Goal: Task Accomplishment & Management: Complete application form

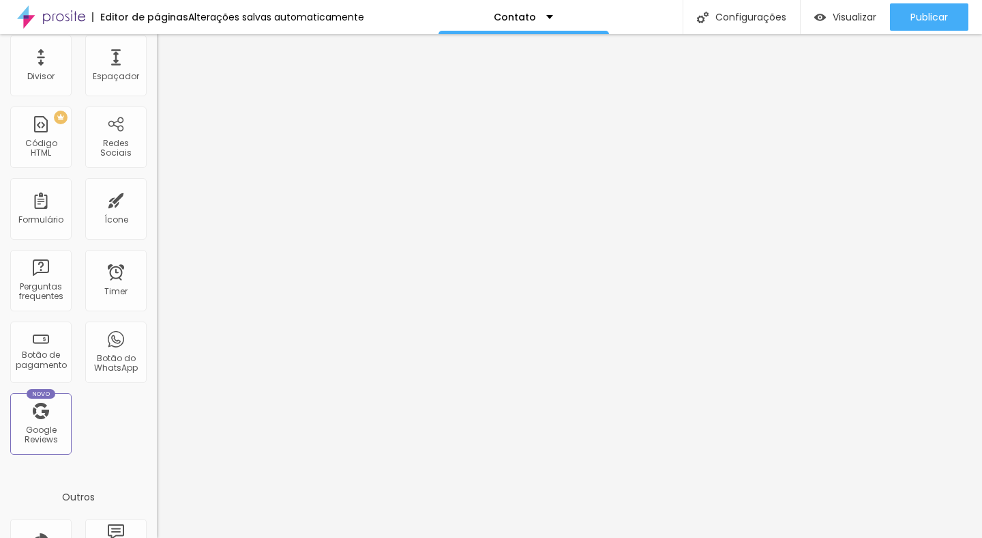
scroll to position [263, 0]
click at [50, 420] on div "Novo Google Reviews" at bounding box center [40, 420] width 61 height 61
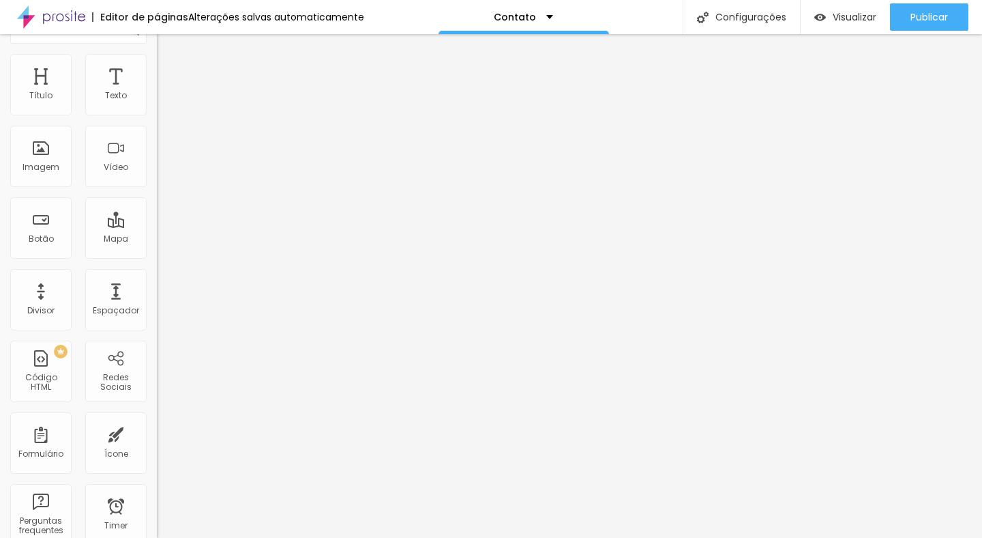
scroll to position [0, 0]
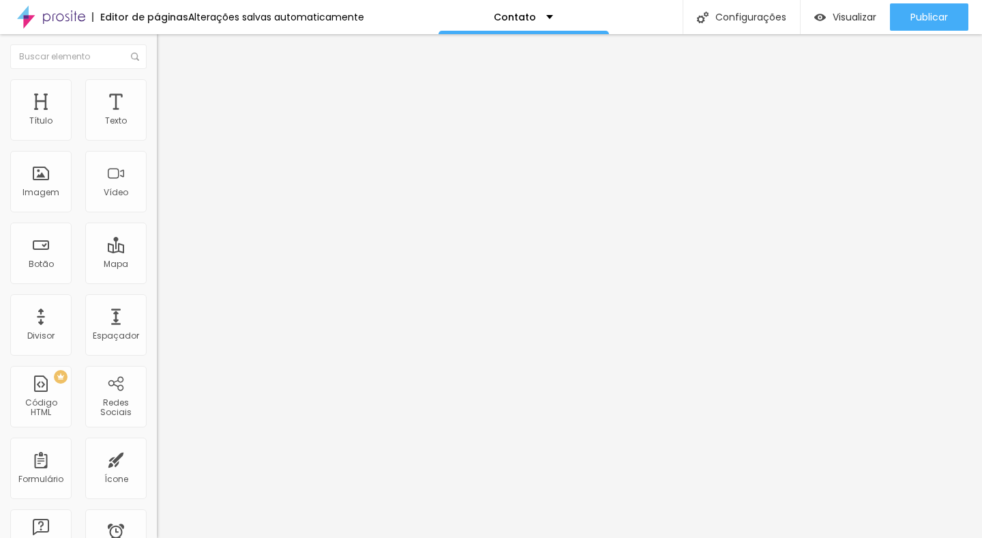
click at [157, 128] on input "Alboom [GEOGRAPHIC_DATA]" at bounding box center [239, 122] width 164 height 14
type input "A"
type input "V"
type input "Barueri"
click at [157, 277] on div "Editar Mapa Conteúdo Estilo Avançado Endereço [PERSON_NAME] 15 Zoom" at bounding box center [235, 286] width 157 height 504
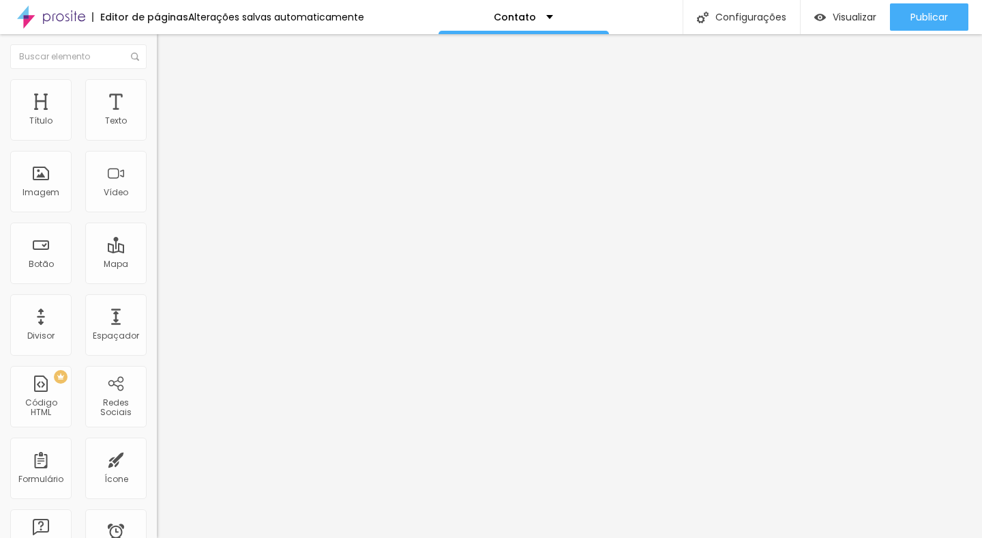
type input "14"
type input "13"
type input "14"
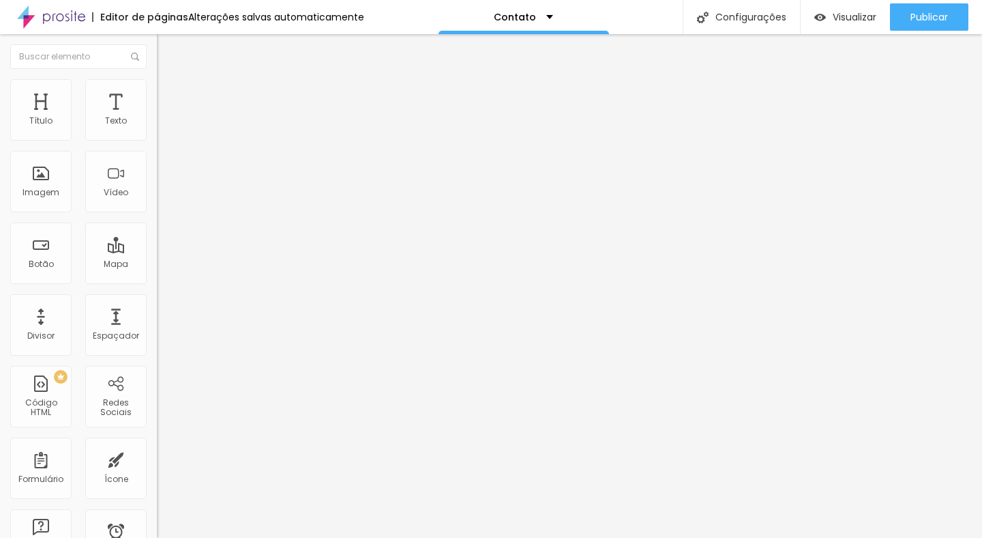
type input "14"
type input "15"
click at [157, 345] on input "range" at bounding box center [201, 350] width 88 height 11
type input "Barueri"
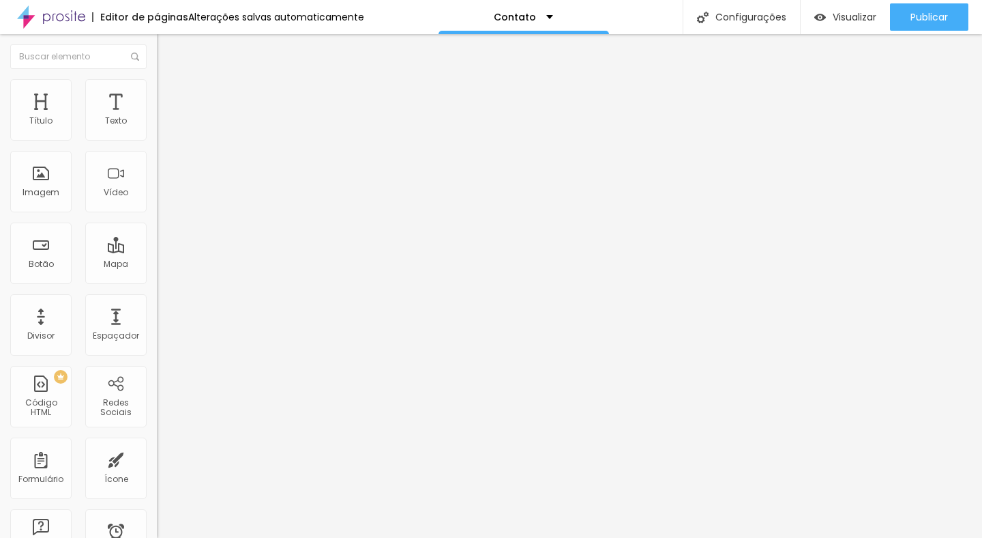
click at [157, 291] on div "Editar Mapa Conteúdo Estilo Avançado Endereço [PERSON_NAME] 15 Zoom" at bounding box center [235, 286] width 157 height 504
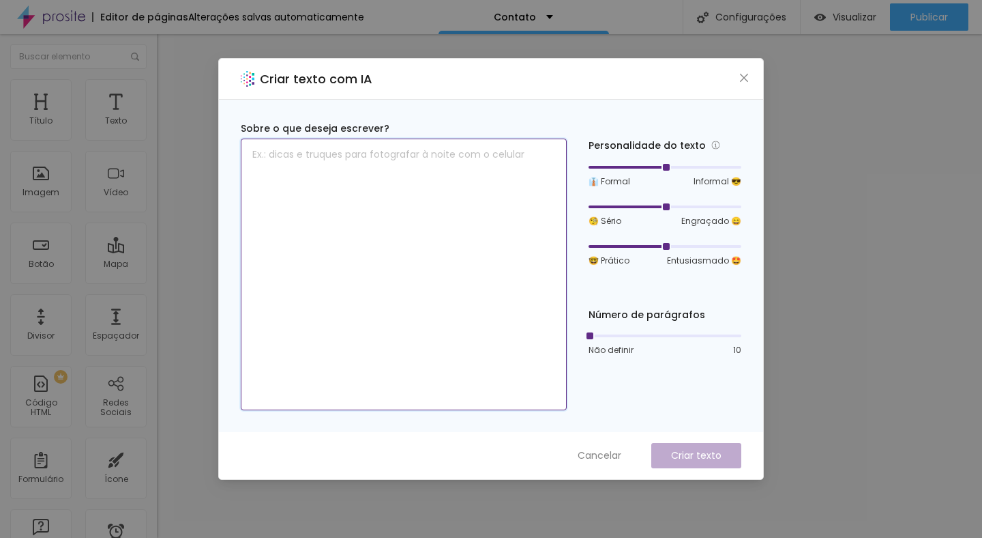
click at [415, 155] on textarea at bounding box center [404, 274] width 326 height 272
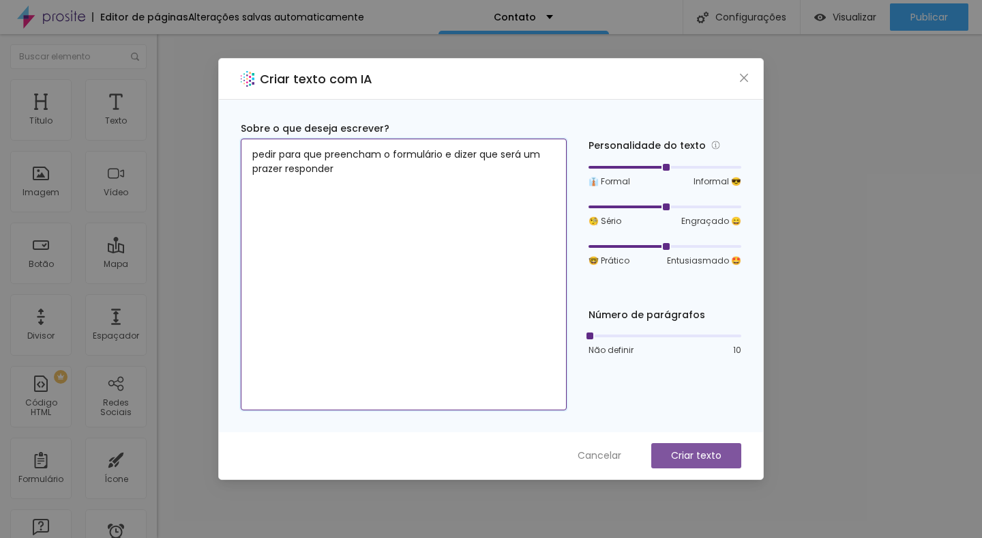
type textarea "pedir para que preencham o formulário e dizer que será um prazer responder"
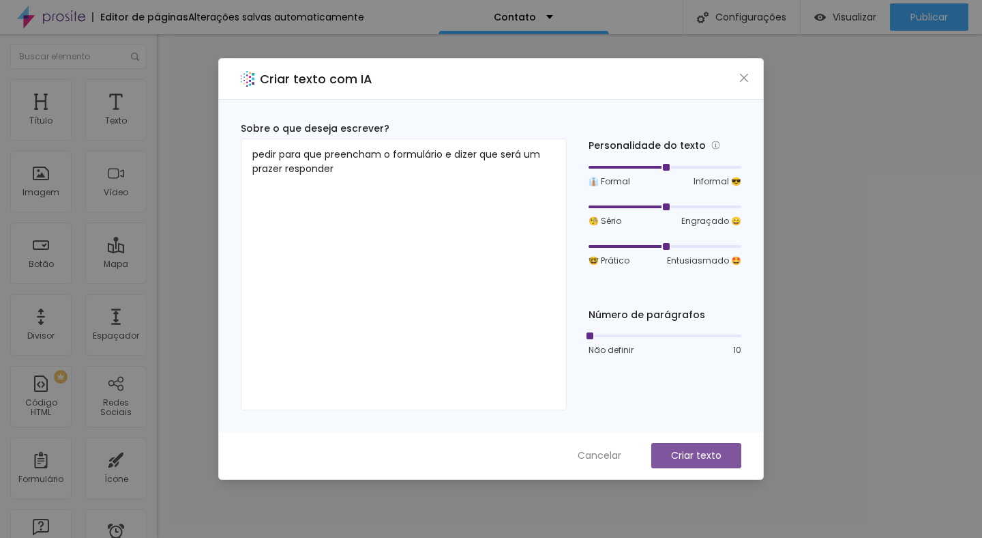
click at [688, 454] on p "Criar texto" at bounding box center [696, 455] width 50 height 14
drag, startPoint x: 589, startPoint y: 337, endPoint x: 669, endPoint y: 332, distance: 80.0
click at [669, 332] on div at bounding box center [665, 335] width 7 height 7
click at [692, 455] on p "Criar texto" at bounding box center [696, 455] width 50 height 14
click at [602, 458] on span "Cancelar" at bounding box center [600, 455] width 44 height 14
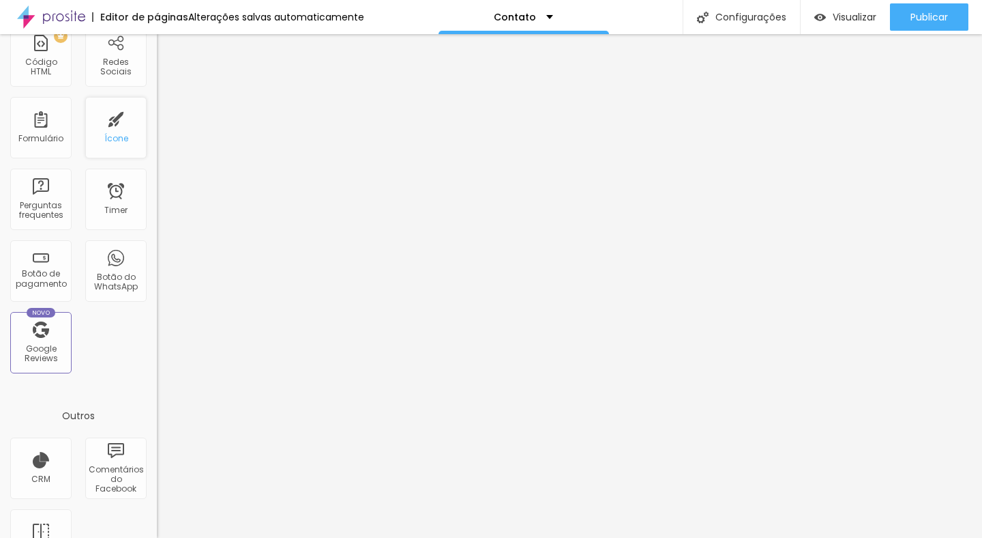
scroll to position [383, 0]
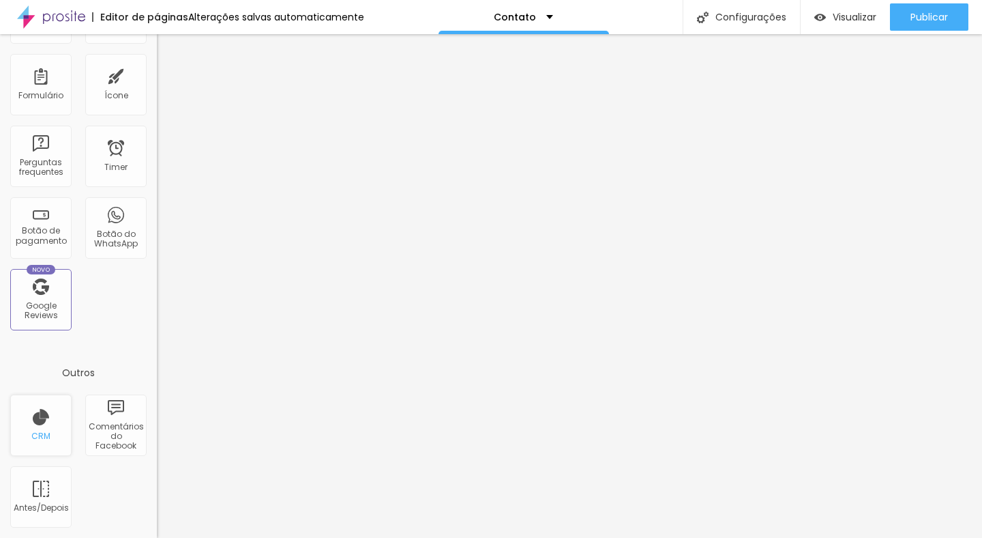
click at [42, 429] on div "CRM" at bounding box center [40, 424] width 61 height 61
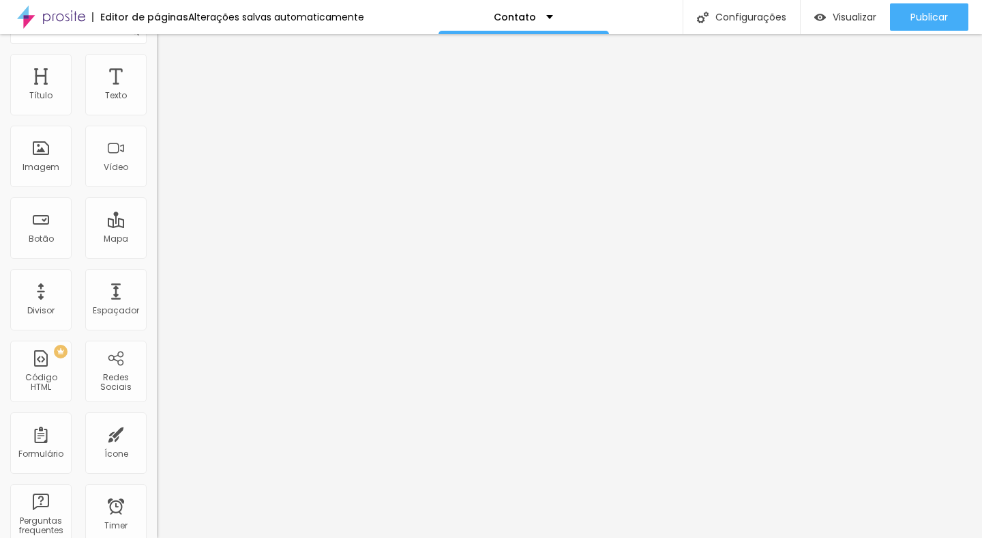
scroll to position [0, 0]
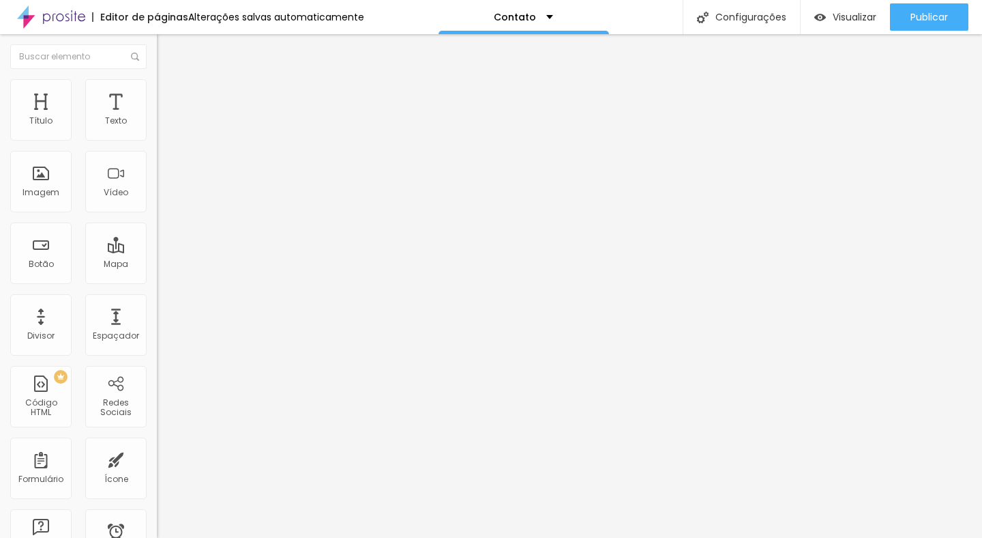
click at [157, 138] on div "Contato" at bounding box center [235, 126] width 157 height 23
click at [157, 88] on li "Estilo" at bounding box center [235, 86] width 157 height 14
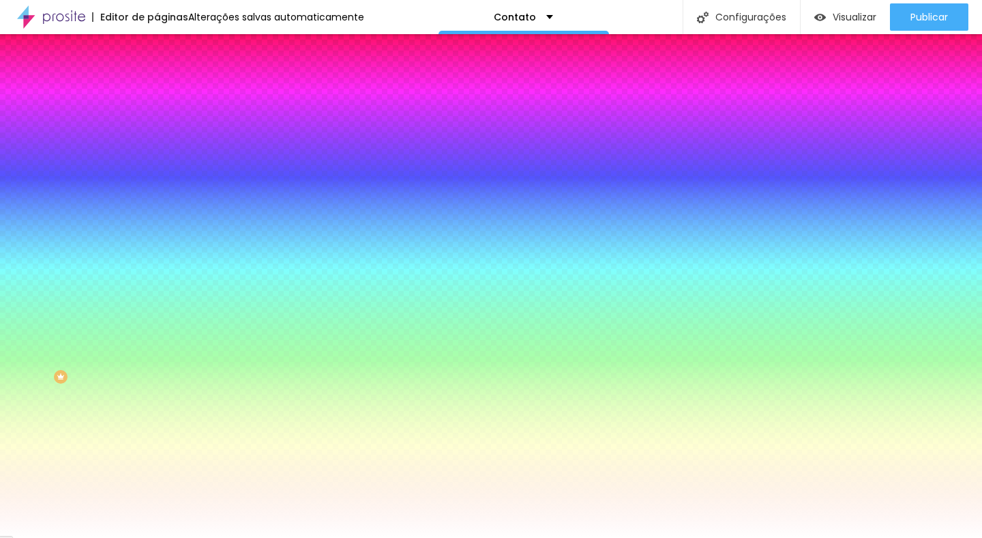
click at [157, 93] on img at bounding box center [163, 99] width 12 height 12
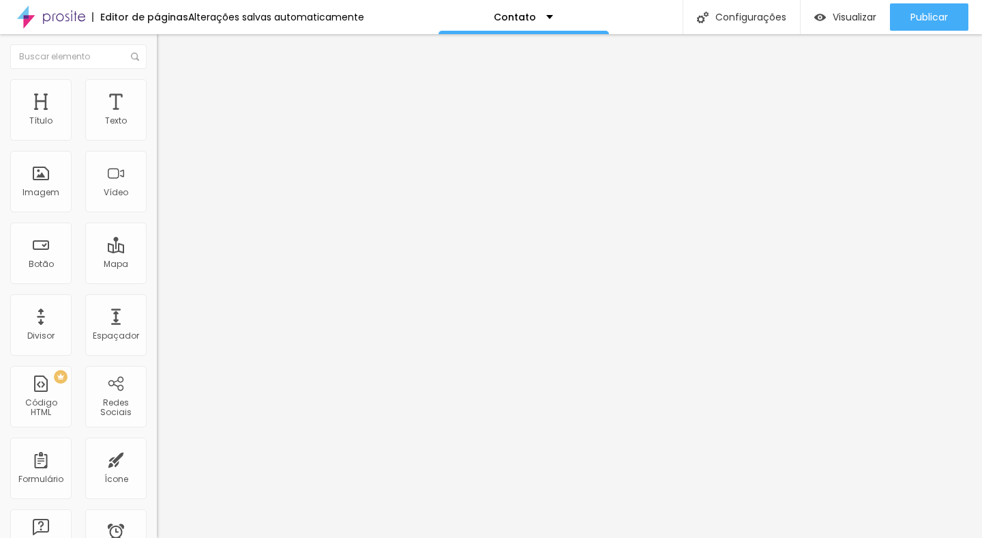
click at [157, 77] on li "Conteúdo" at bounding box center [235, 72] width 157 height 14
click at [166, 133] on div "Contato" at bounding box center [235, 127] width 139 height 12
click at [65, 537] on div "Contato" at bounding box center [68, 547] width 130 height 8
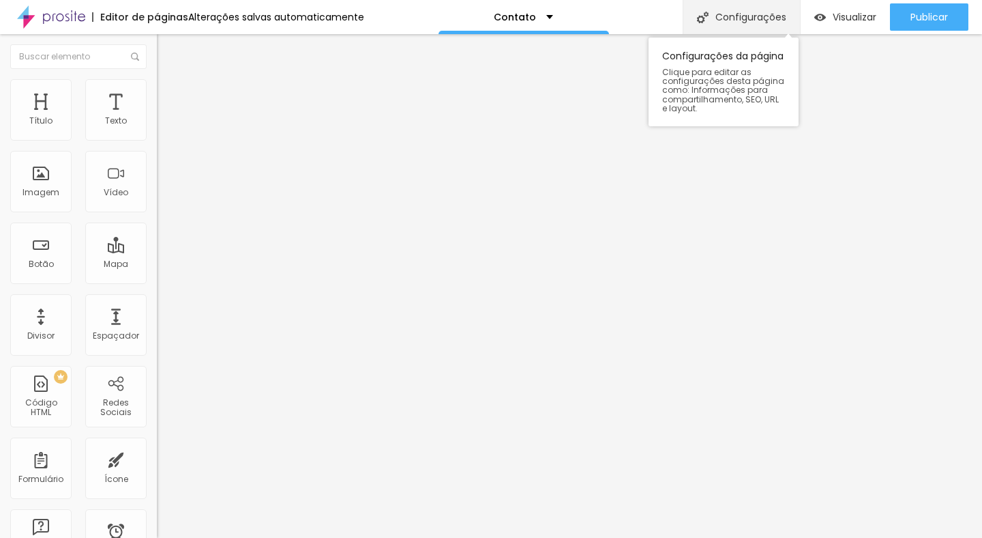
click at [738, 29] on div "Configurações" at bounding box center [741, 17] width 117 height 34
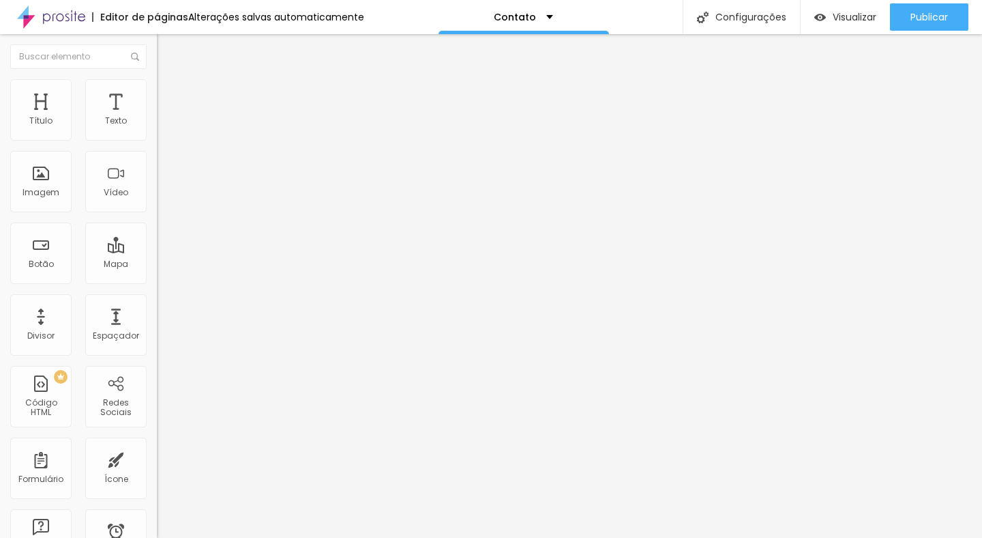
click at [856, 16] on span "Visualizar" at bounding box center [855, 17] width 44 height 11
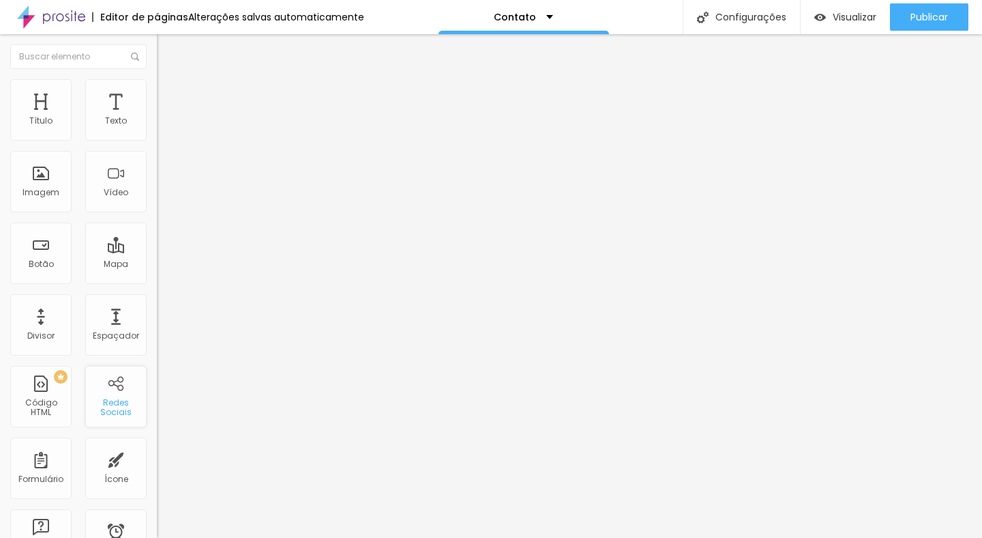
click at [114, 403] on div "Redes Sociais" at bounding box center [116, 408] width 54 height 20
click at [116, 412] on div "Redes Sociais" at bounding box center [116, 408] width 54 height 20
click at [157, 138] on img at bounding box center [162, 143] width 10 height 10
type input "https://"
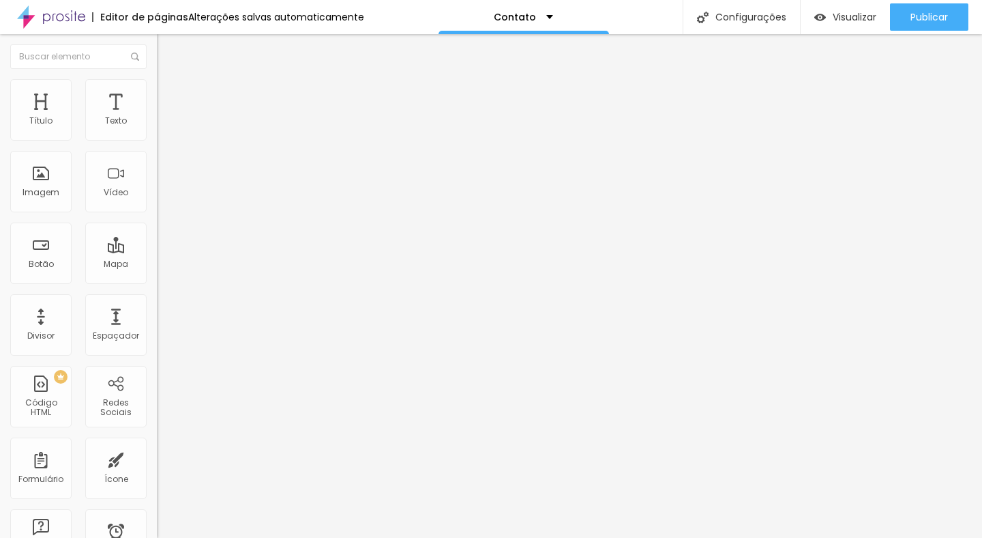
click at [157, 284] on img at bounding box center [162, 289] width 10 height 10
click at [167, 50] on img "button" at bounding box center [172, 49] width 11 height 11
click at [157, 227] on div "Instagram" at bounding box center [235, 321] width 157 height 188
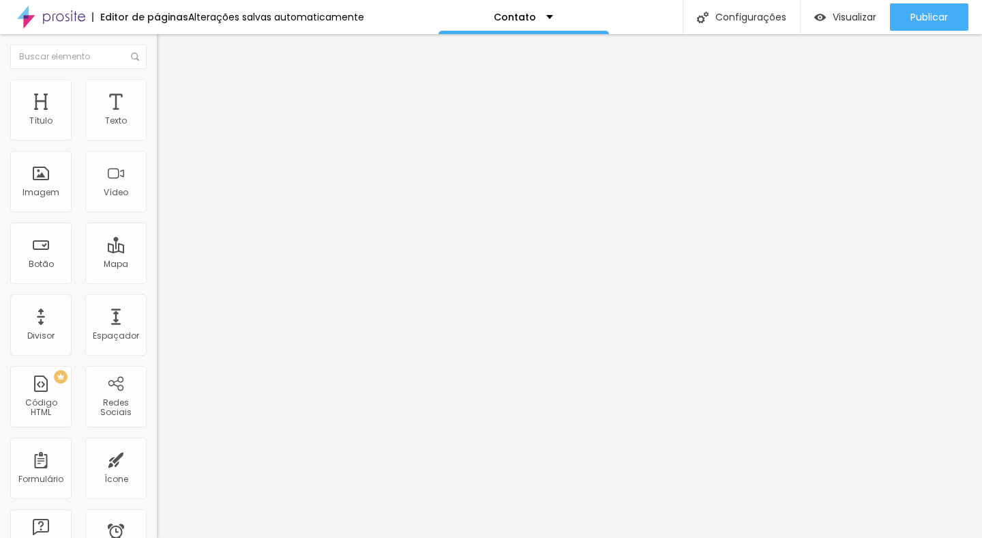
paste input "[URL][DOMAIN_NAME]"
type input "https://[URL][DOMAIN_NAME]"
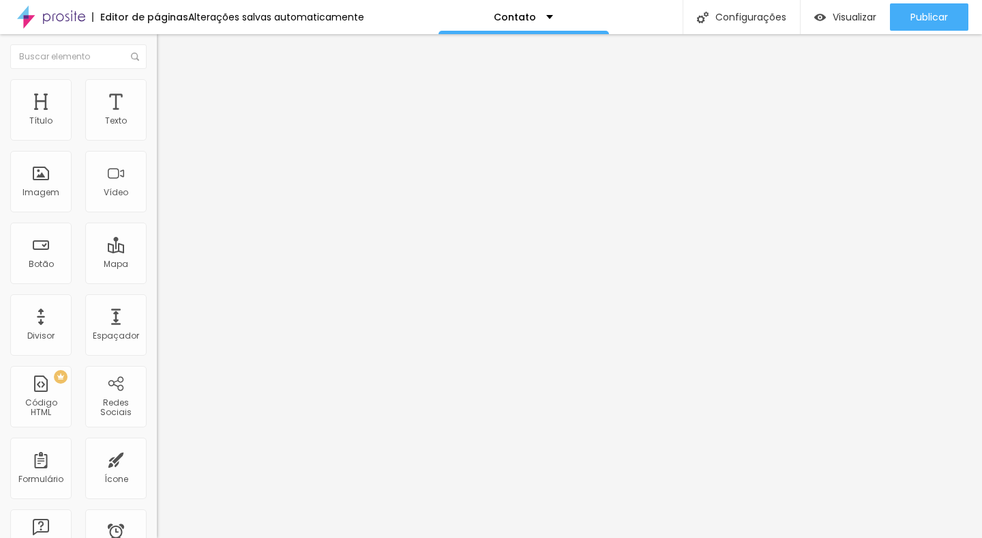
click at [157, 413] on div "Editar Redes Sociais Conteúdo Estilo Avançado TikTok Rede social TikTok Endereç…" at bounding box center [235, 286] width 157 height 504
click at [157, 134] on div "TikTok" at bounding box center [235, 134] width 157 height 8
click at [164, 164] on div "TikTok" at bounding box center [235, 158] width 142 height 12
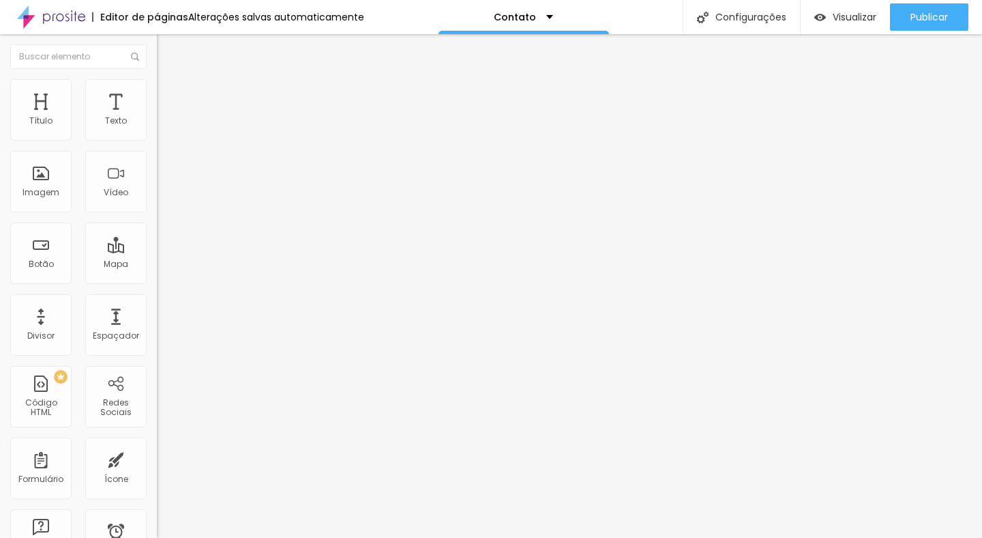
click at [157, 464] on input "text" at bounding box center [239, 471] width 164 height 14
click at [164, 298] on div "Instagram" at bounding box center [235, 373] width 142 height 151
click at [70, 537] on div "TikTok" at bounding box center [60, 544] width 121 height 12
click at [157, 351] on div "Editar Redes Sociais Conteúdo Estilo Avançado TikTok Rede social TikTok Endereç…" at bounding box center [235, 286] width 157 height 504
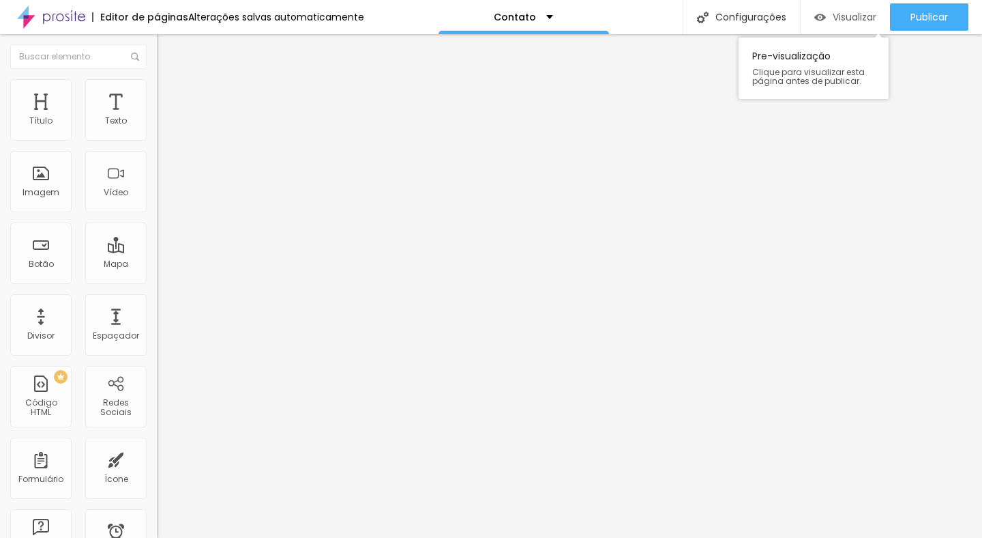
click at [837, 20] on span "Visualizar" at bounding box center [855, 17] width 44 height 11
click at [157, 396] on div "Instagram" at bounding box center [235, 400] width 157 height 8
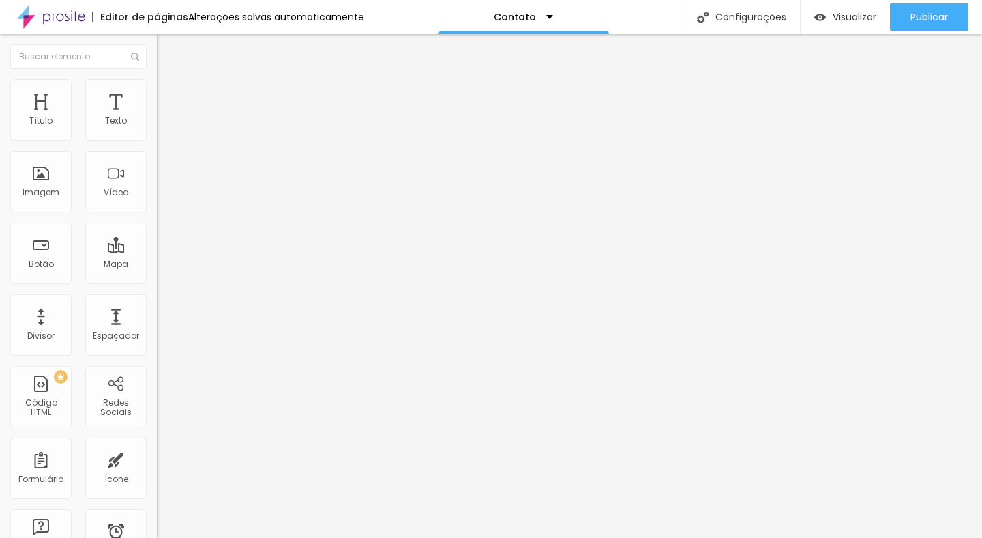
click at [157, 396] on div "Instagram" at bounding box center [235, 400] width 157 height 8
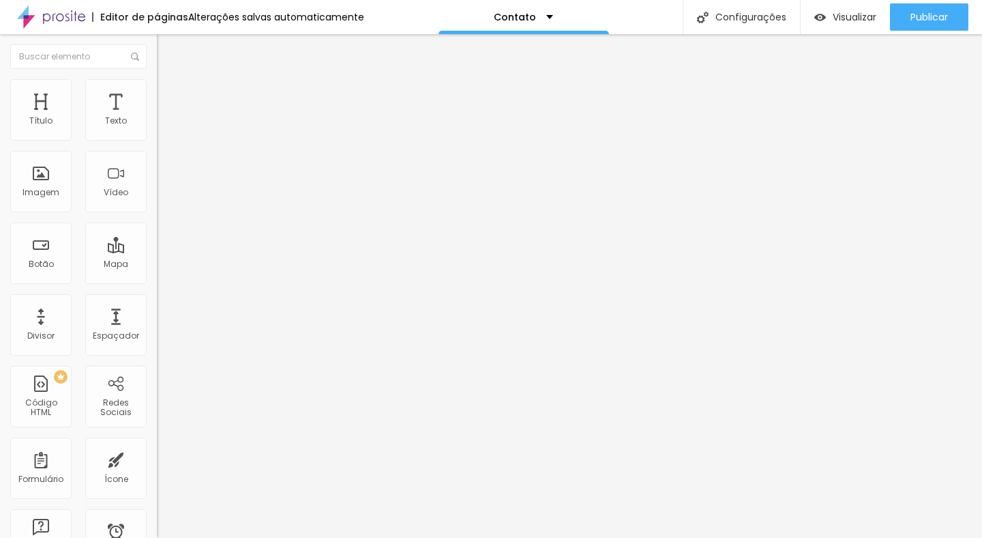
paste input "[URL][DOMAIN_NAME]"
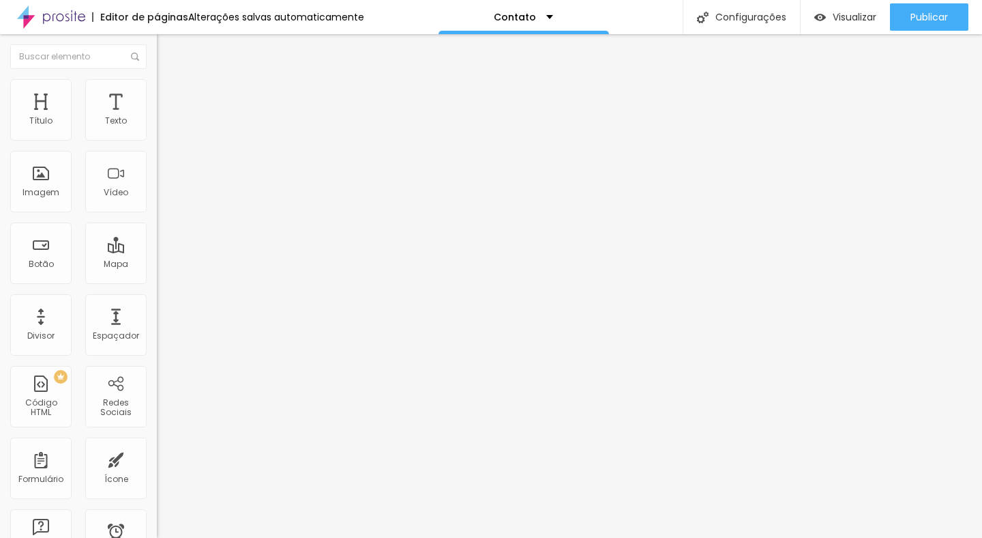
type input "https://[URL][DOMAIN_NAME]"
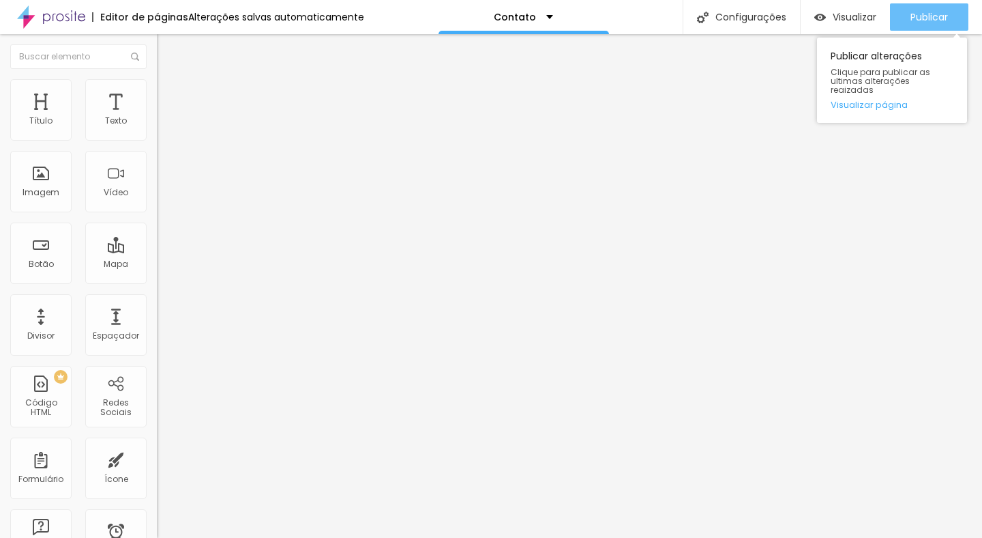
click at [911, 18] on span "Publicar" at bounding box center [930, 17] width 38 height 11
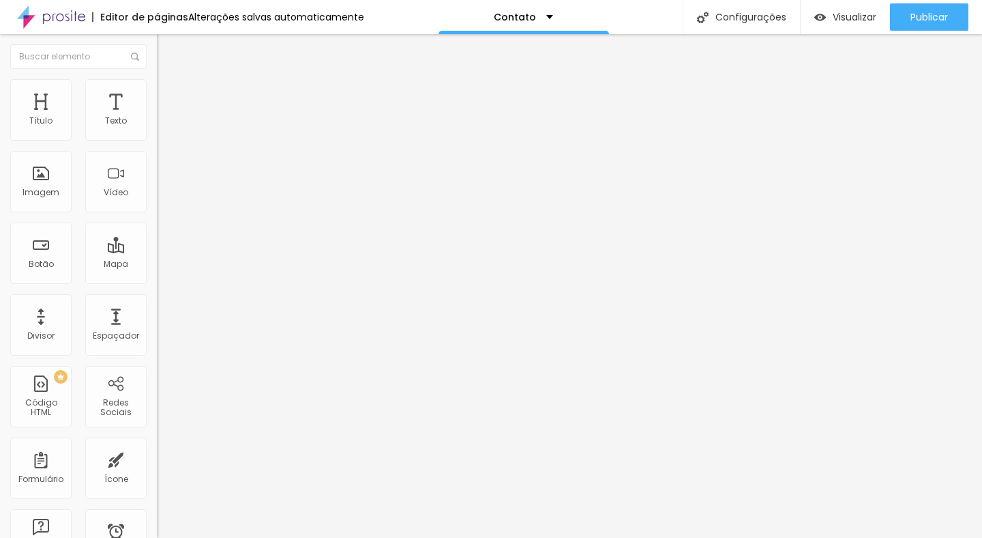
click at [157, 85] on img at bounding box center [163, 85] width 12 height 12
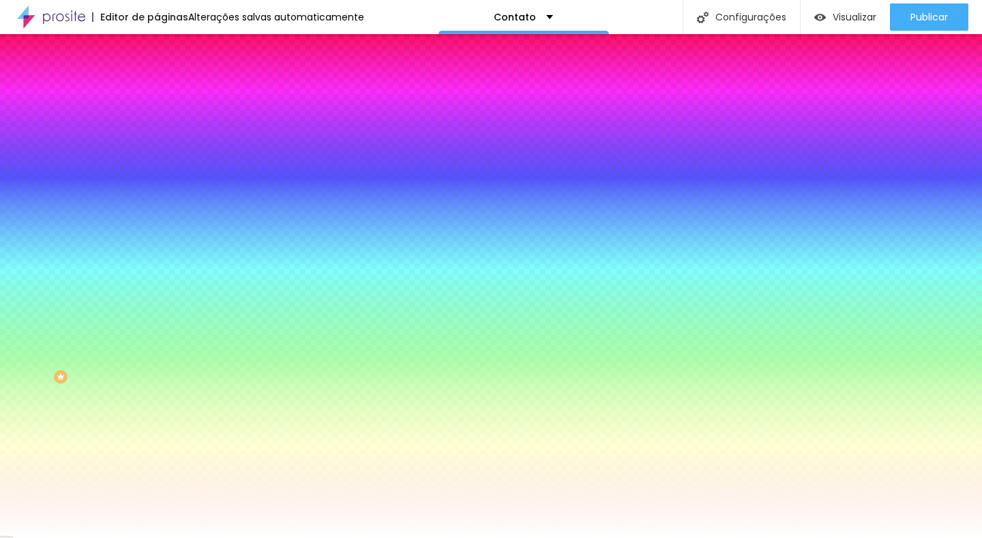
click at [157, 93] on img at bounding box center [163, 99] width 12 height 12
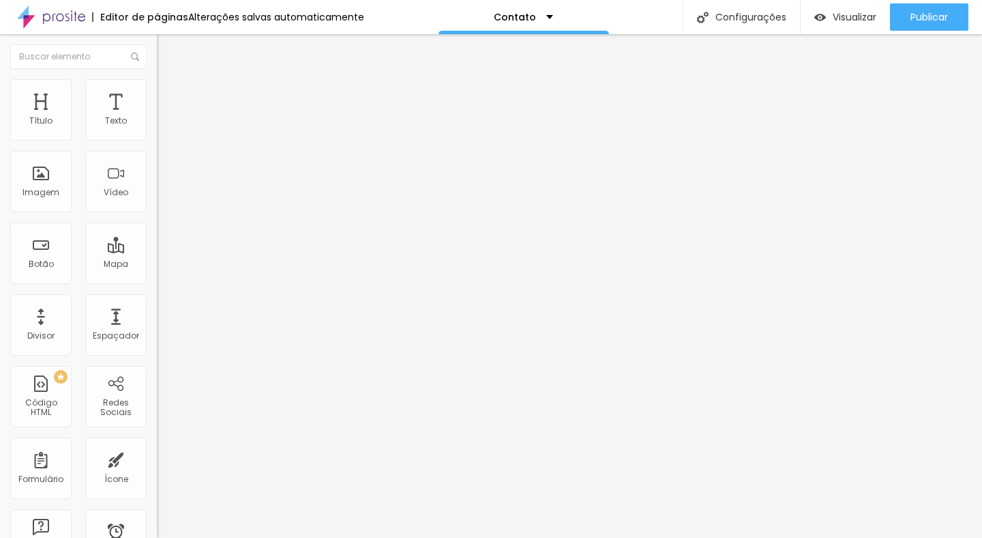
click at [157, 78] on img at bounding box center [163, 71] width 12 height 12
click at [157, 138] on img at bounding box center [161, 142] width 8 height 8
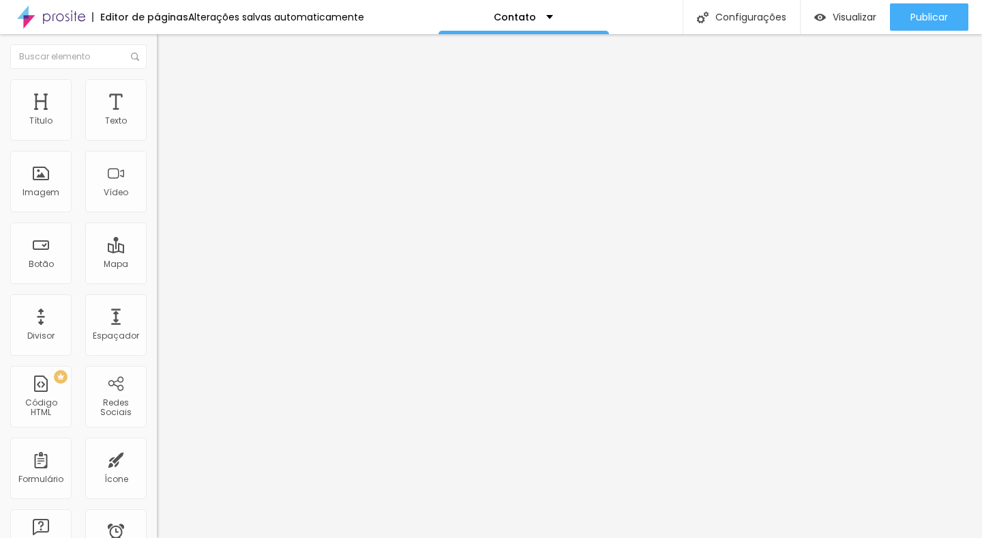
type input "Data do Evento"
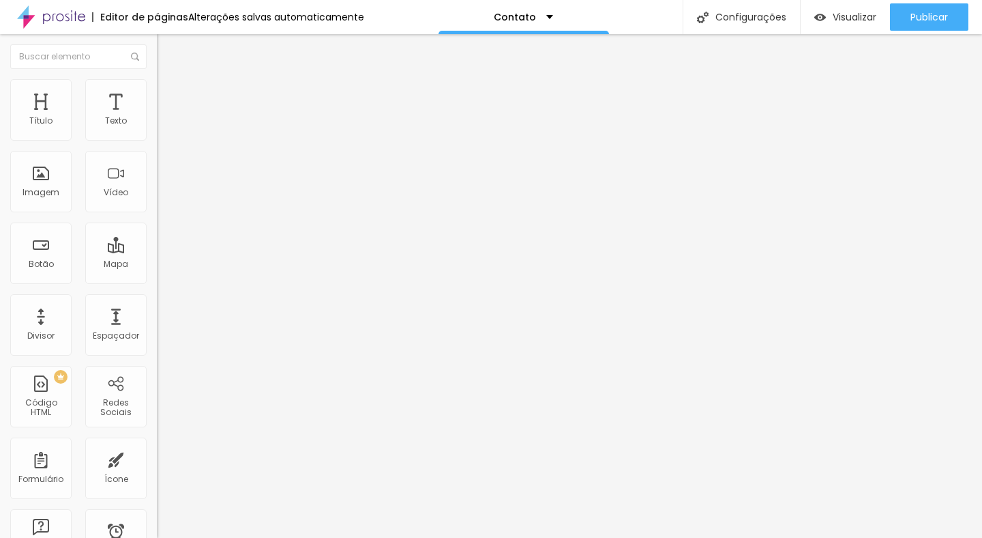
scroll to position [37, 0]
click at [157, 138] on div "Contato" at bounding box center [235, 126] width 157 height 23
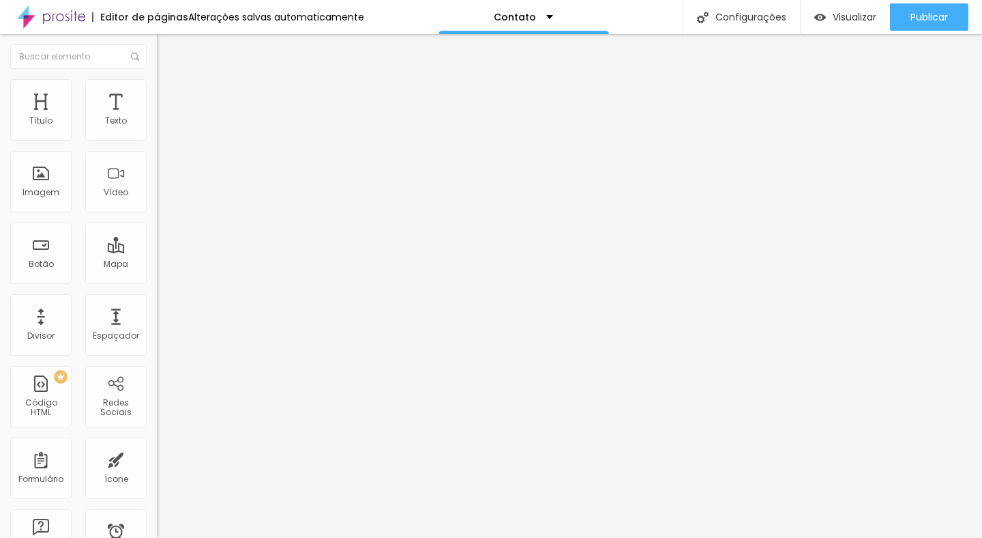
click at [166, 133] on div "Contato" at bounding box center [235, 127] width 139 height 12
click at [157, 138] on img at bounding box center [161, 142] width 8 height 8
drag, startPoint x: 404, startPoint y: 337, endPoint x: 400, endPoint y: 278, distance: 58.8
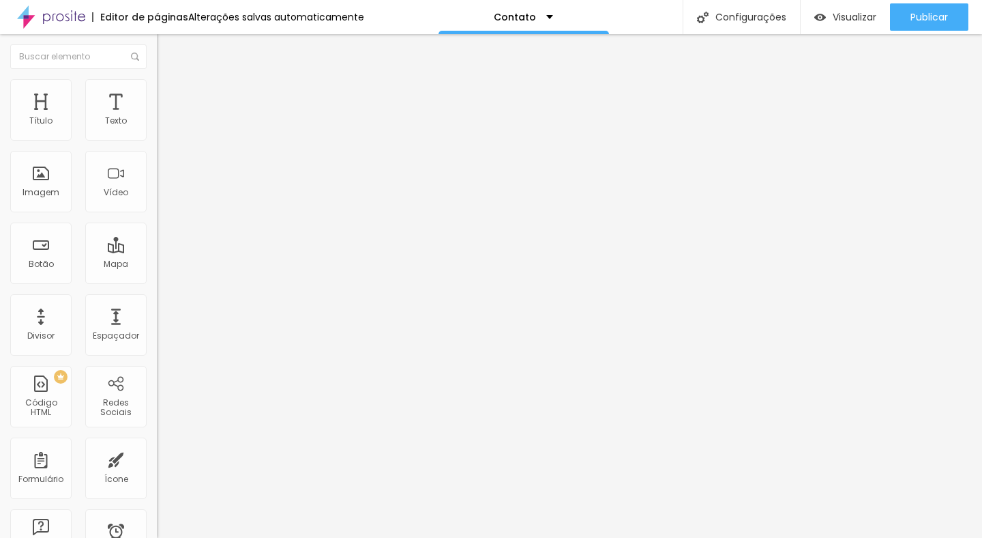
drag, startPoint x: 265, startPoint y: 340, endPoint x: 261, endPoint y: 288, distance: 52.8
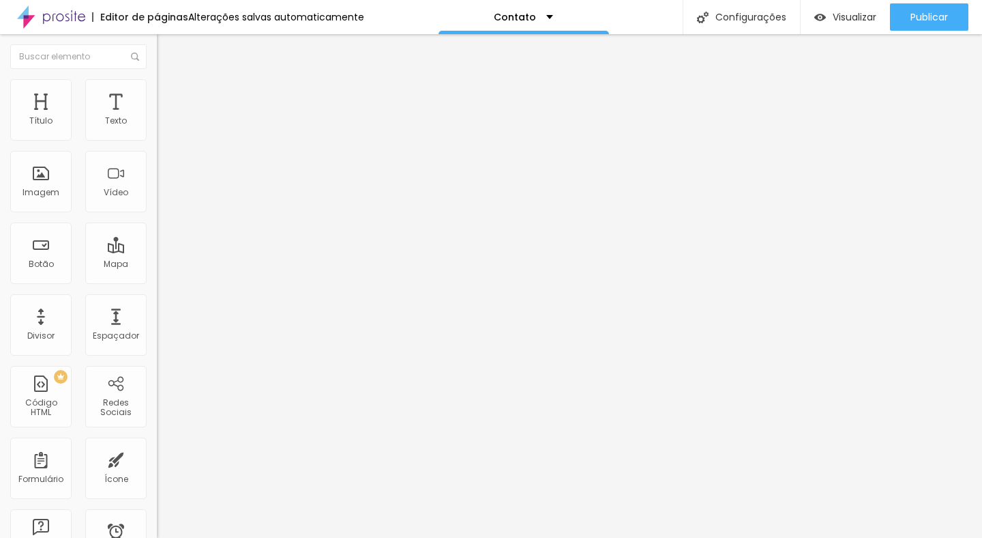
type input "Data do Evento"
drag, startPoint x: 590, startPoint y: 356, endPoint x: 482, endPoint y: 352, distance: 107.9
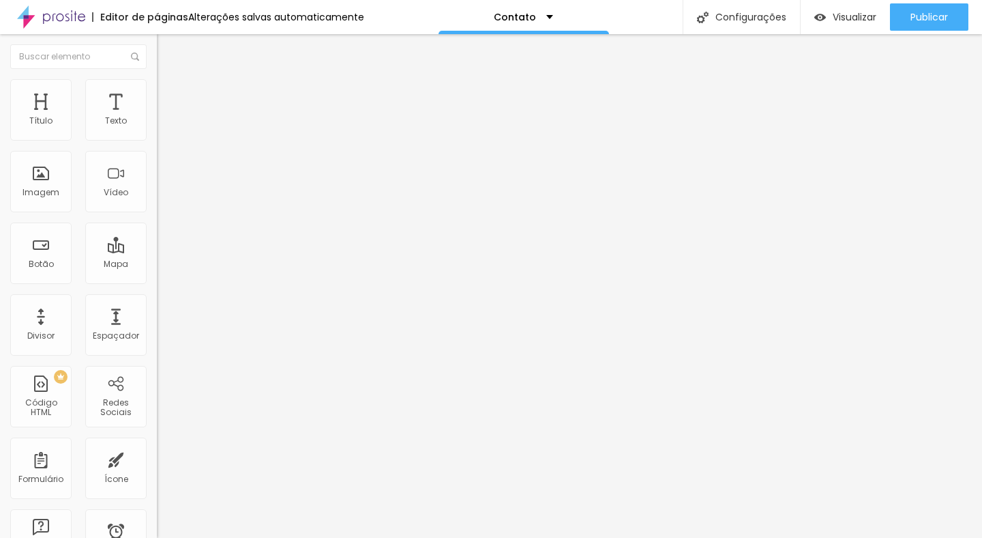
click at [157, 137] on span at bounding box center [161, 143] width 8 height 12
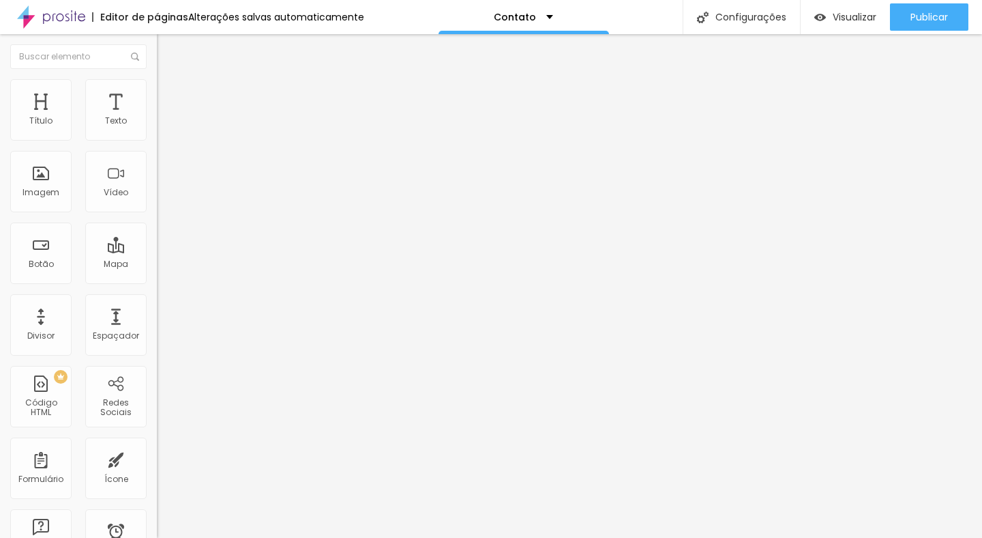
type input "Coloque seu melhor e-mail aqui"
type input "Coloque a data do evento aqui"
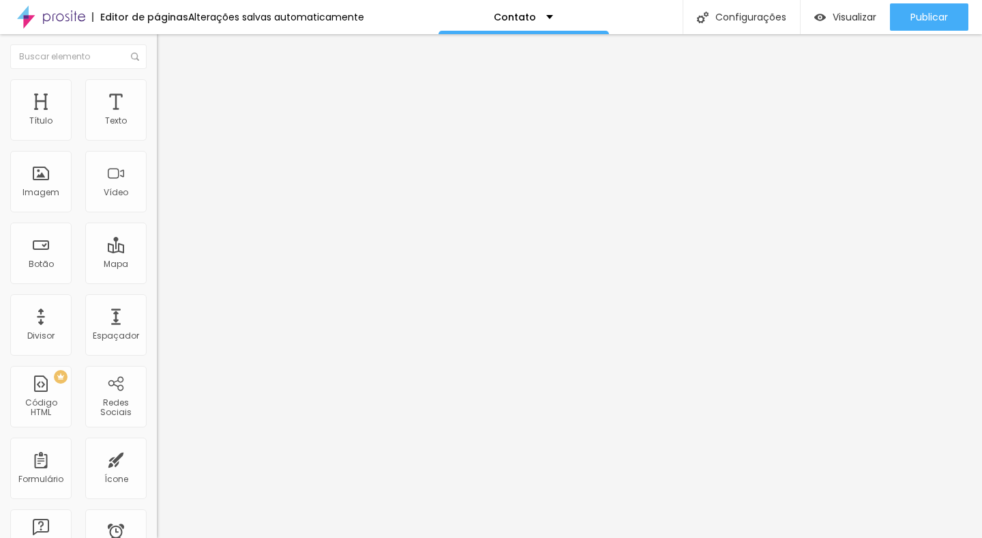
click at [157, 138] on img at bounding box center [161, 142] width 8 height 8
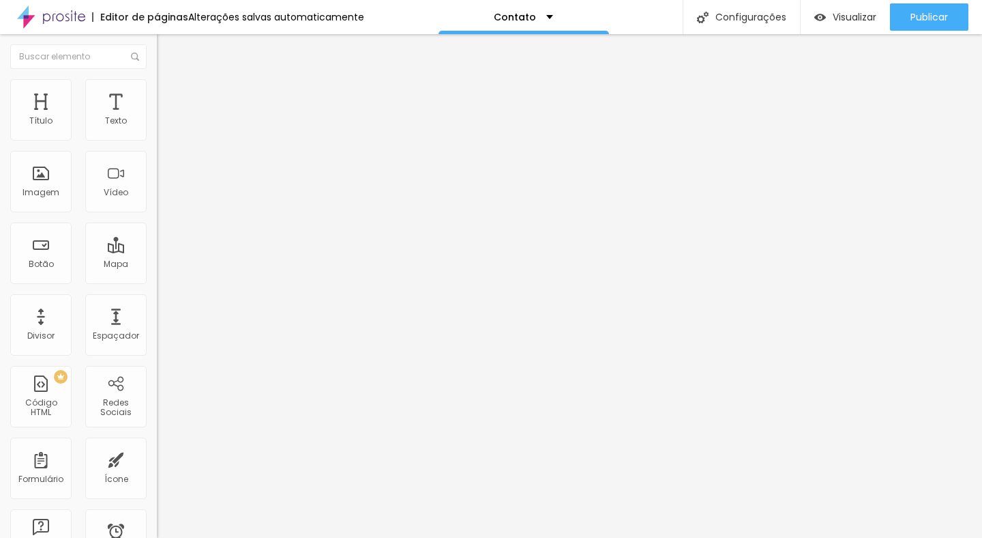
scroll to position [66, 0]
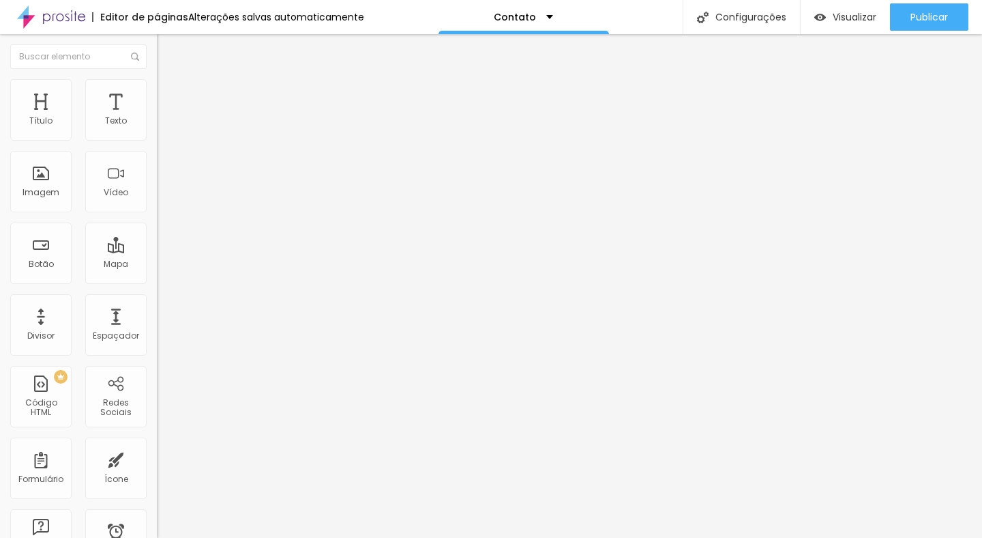
type input "O"
type input "Corporativo"
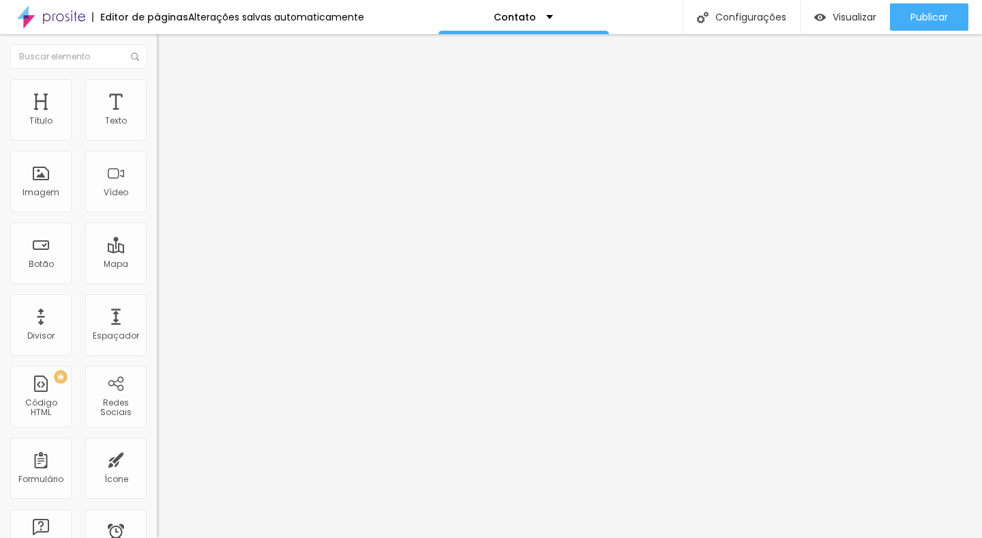
type input "O"
type input "Debutante"
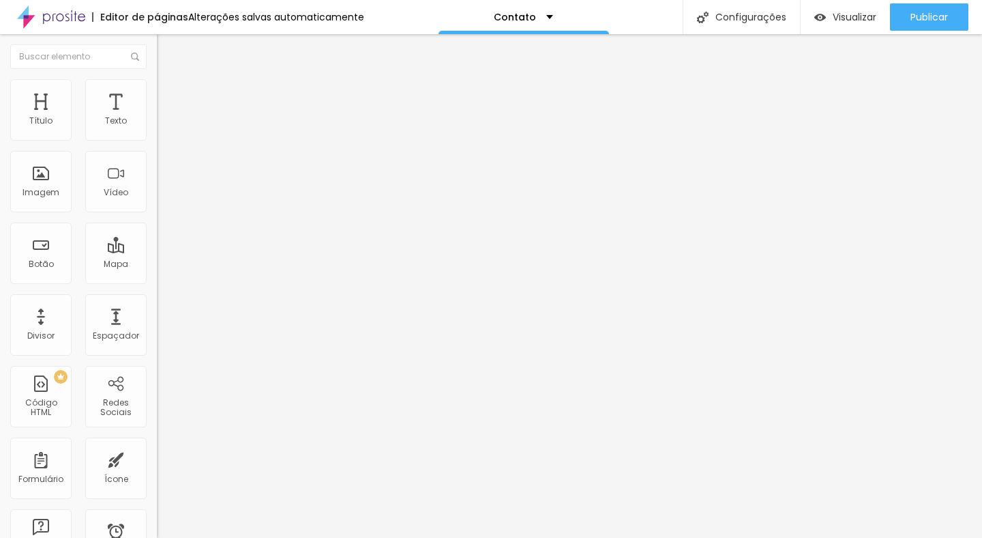
type input "O"
type input "Casamento"
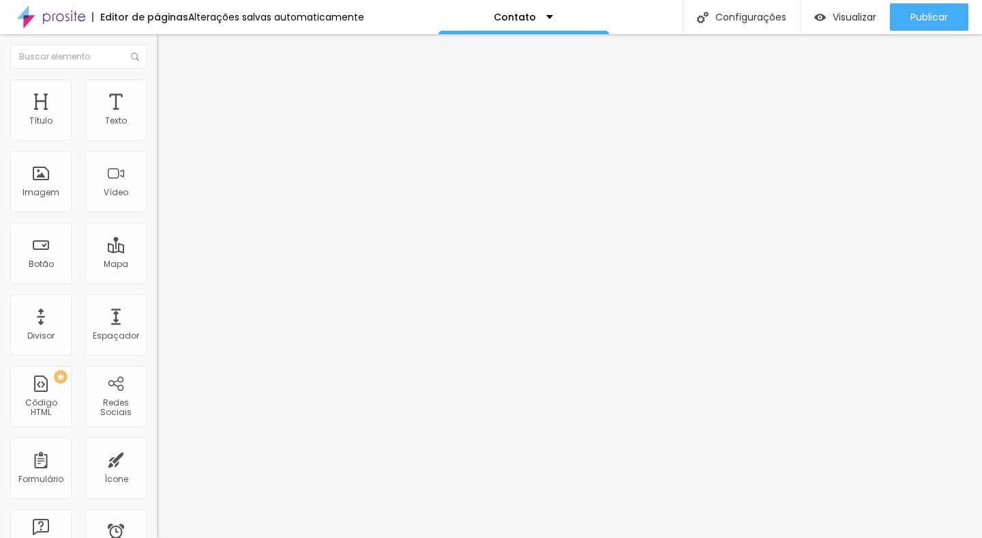
drag, startPoint x: 334, startPoint y: 438, endPoint x: 291, endPoint y: 436, distance: 43.0
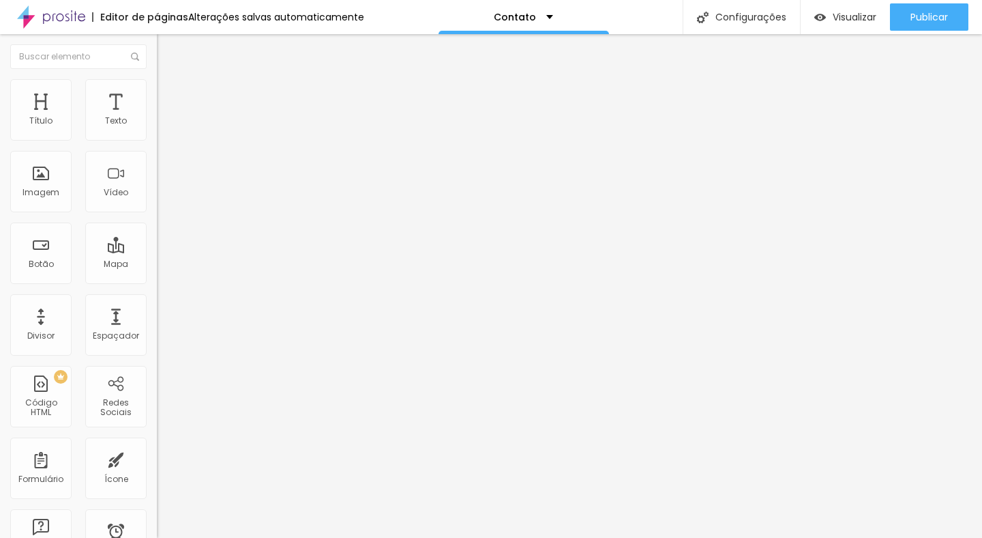
type input "Outros"
drag, startPoint x: 282, startPoint y: 273, endPoint x: 282, endPoint y: 312, distance: 39.6
type input "Casamento"
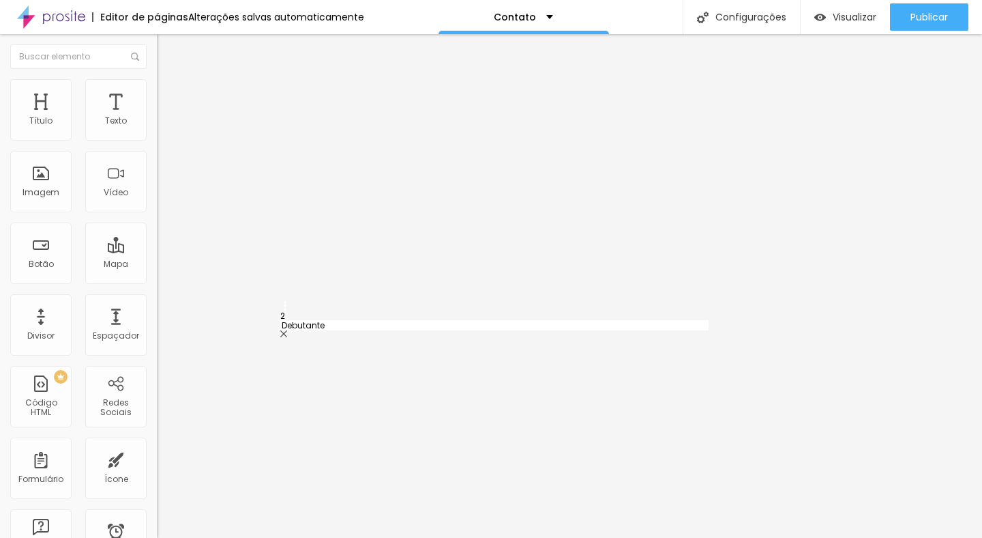
type input "Debutante"
drag, startPoint x: 284, startPoint y: 276, endPoint x: 281, endPoint y: 239, distance: 36.9
type input "Casamento"
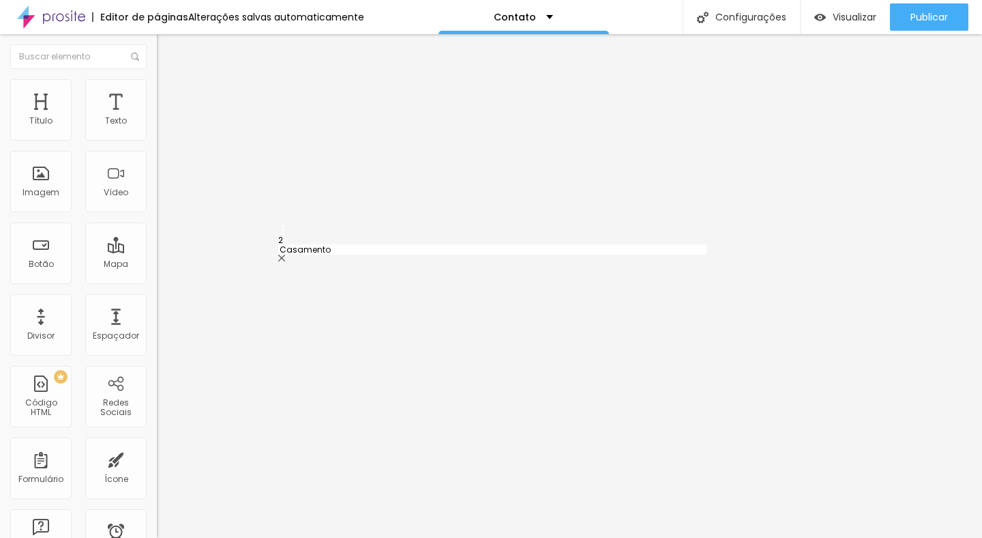
type input "Corporativo"
type input "O"
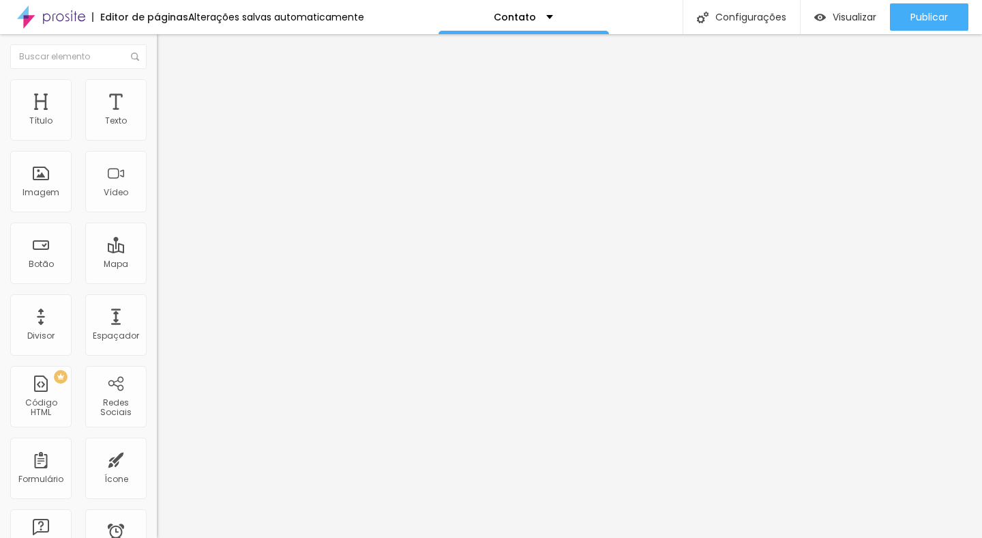
type input "Criação de Conteúdo"
drag, startPoint x: 283, startPoint y: 304, endPoint x: 278, endPoint y: 206, distance: 97.7
type input "Criação de Conteúdo"
type input "Corporativo"
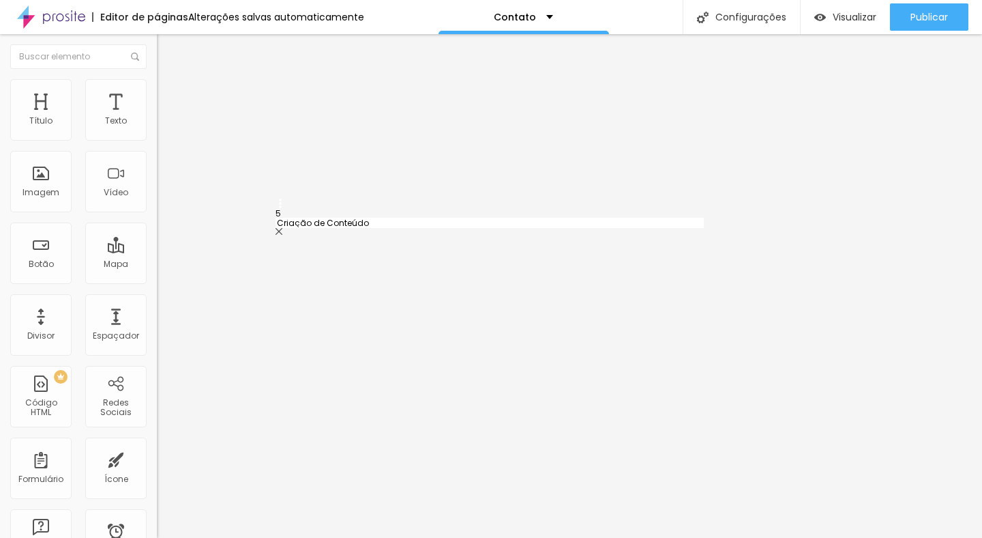
type input "Debutante"
type input "Outros"
drag, startPoint x: 286, startPoint y: 217, endPoint x: 284, endPoint y: 248, distance: 31.5
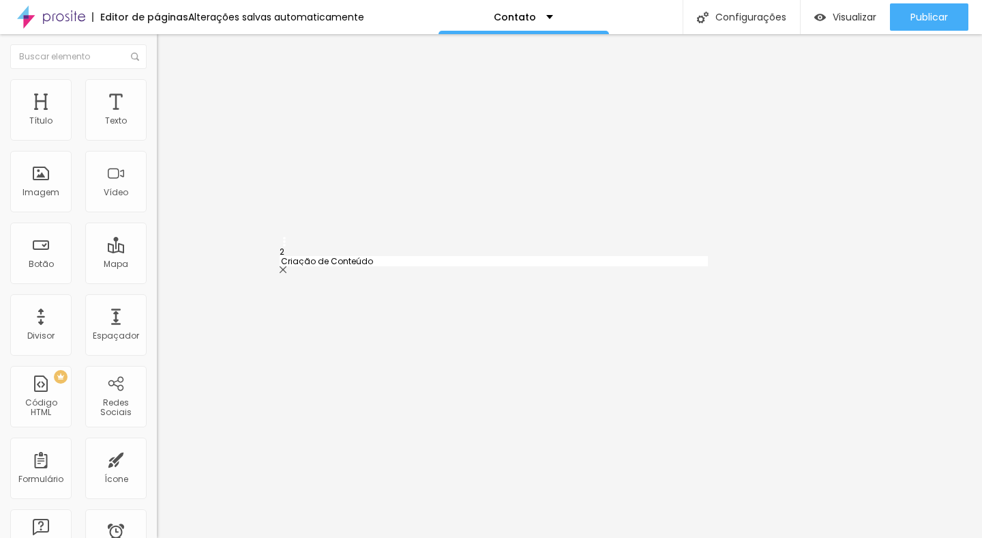
type input "Corporativo"
type input "Criação de Conteúdo"
drag, startPoint x: 371, startPoint y: 253, endPoint x: 280, endPoint y: 245, distance: 91.8
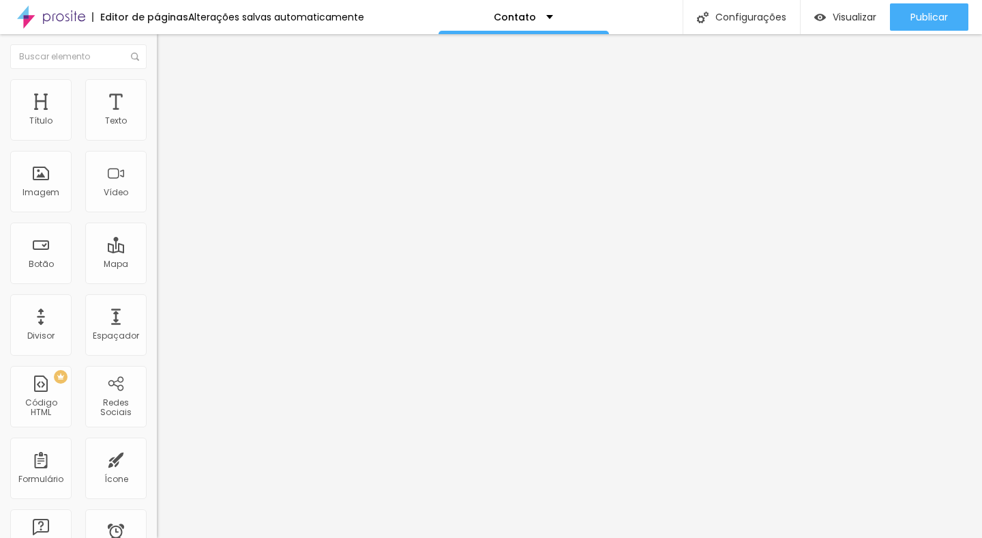
scroll to position [282, 0]
type input "Tipo de Evento"
drag, startPoint x: 342, startPoint y: 377, endPoint x: 301, endPoint y: 375, distance: 41.0
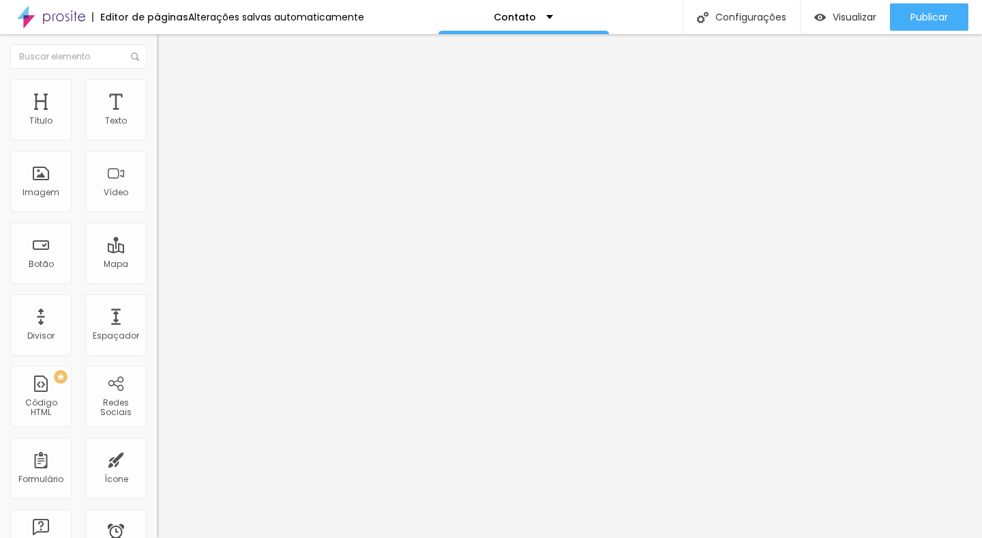
type input "a"
type input "Aniversário"
drag, startPoint x: 285, startPoint y: 379, endPoint x: 281, endPoint y: 221, distance: 158.3
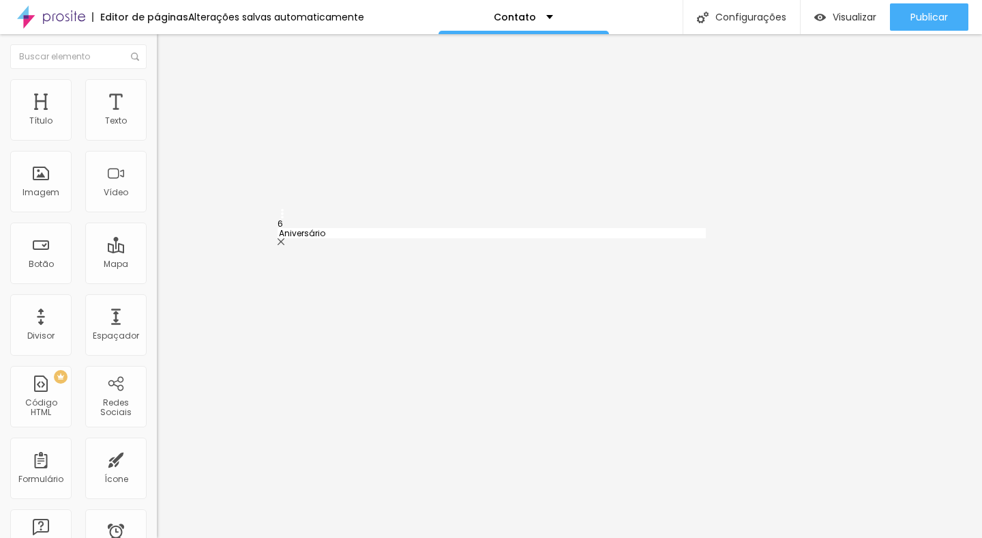
type input "Aniversário"
type input "Casamento"
type input "Corporativo"
type input "Criação de Conteúdo"
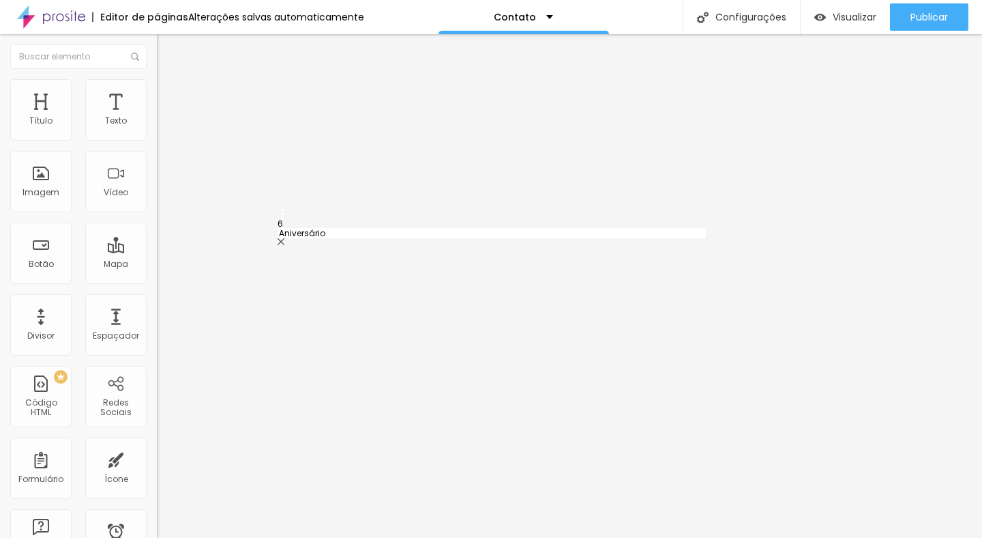
type input "Debutante"
type input "Outros"
type input "Casamento"
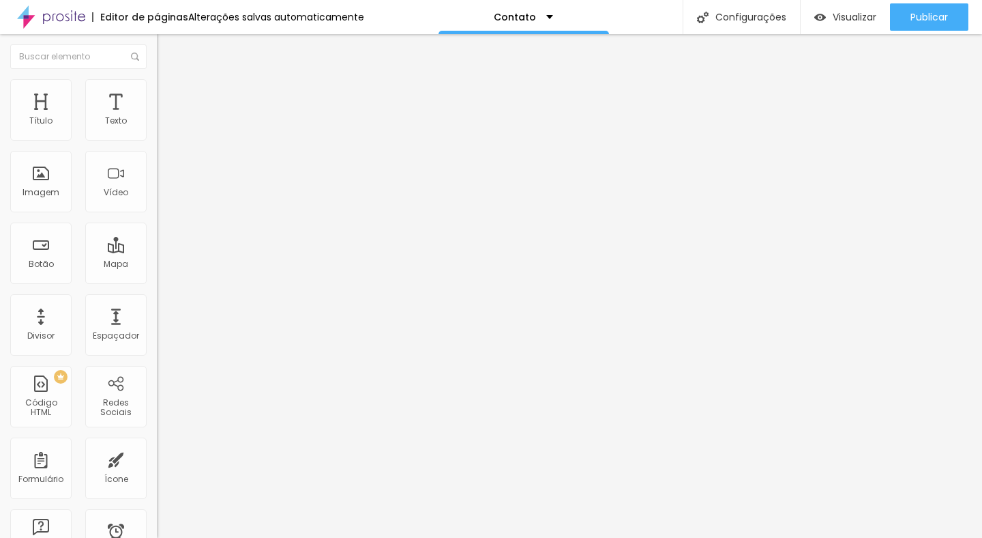
type input "Corporativo"
type input "Criação de Conteúdo"
type input "Debutante"
type input "Outros"
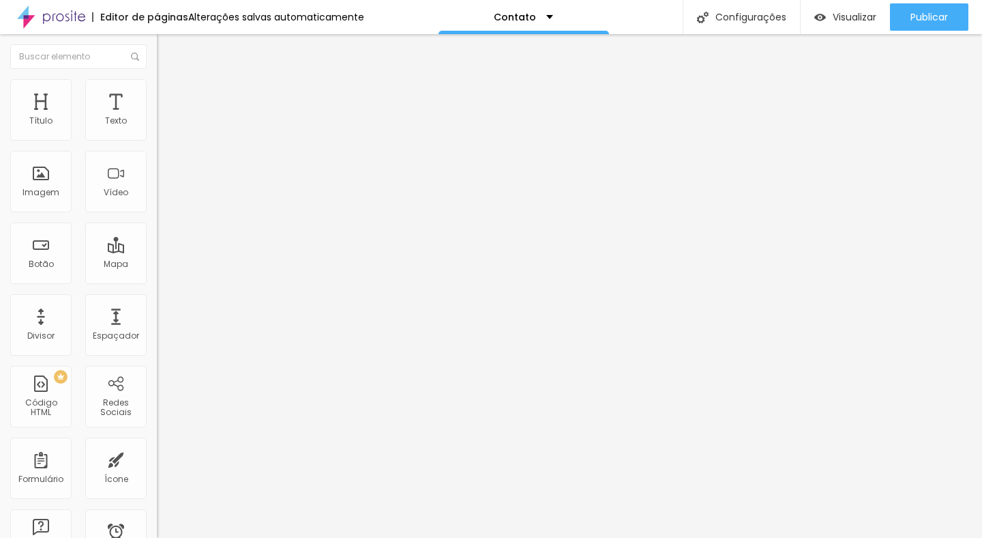
drag, startPoint x: 342, startPoint y: 274, endPoint x: 294, endPoint y: 272, distance: 47.8
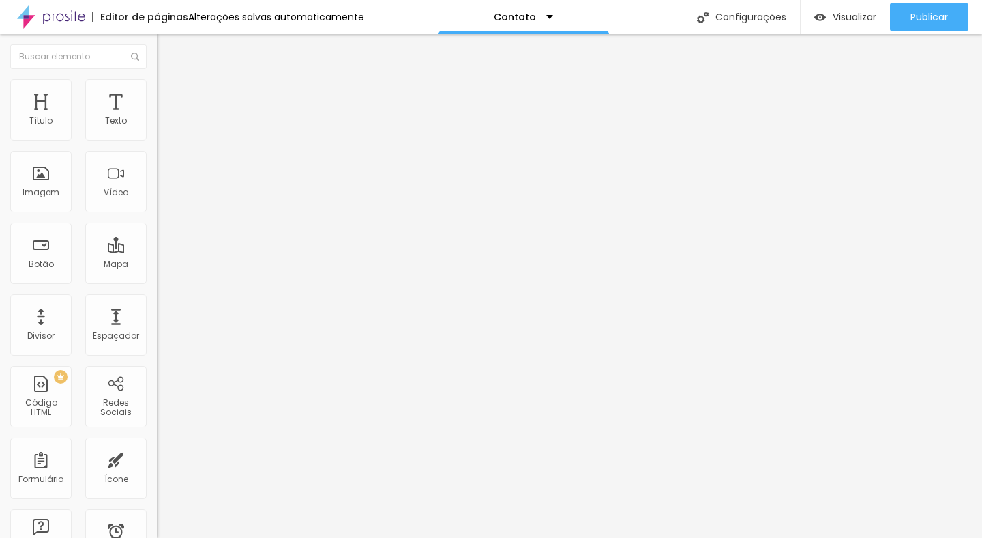
type input "Bodas"
drag, startPoint x: 286, startPoint y: 280, endPoint x: 282, endPoint y: 119, distance: 161.1
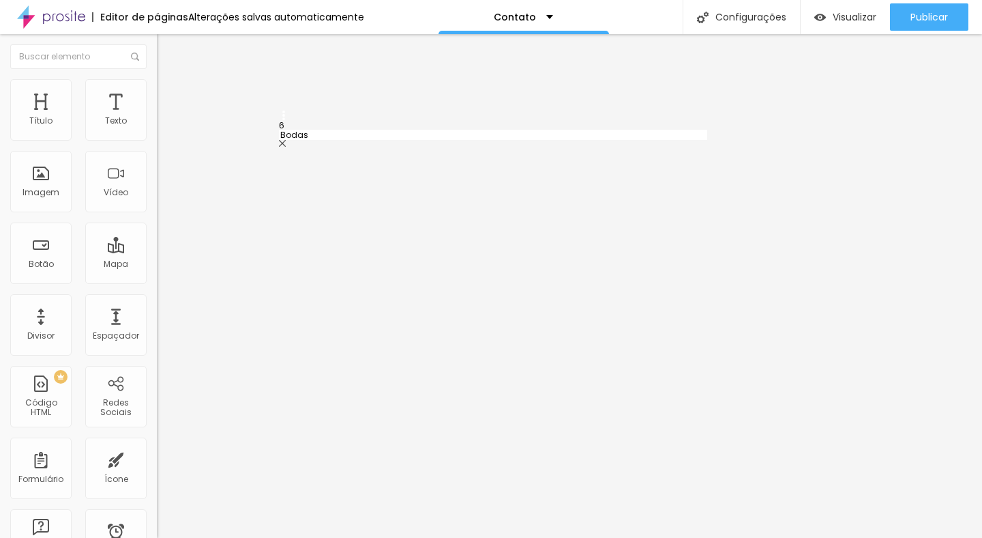
type input "Bodas"
type input "Casamento"
type input "Corporativo"
type input "Criação de Conteúdo"
type input "Debutante"
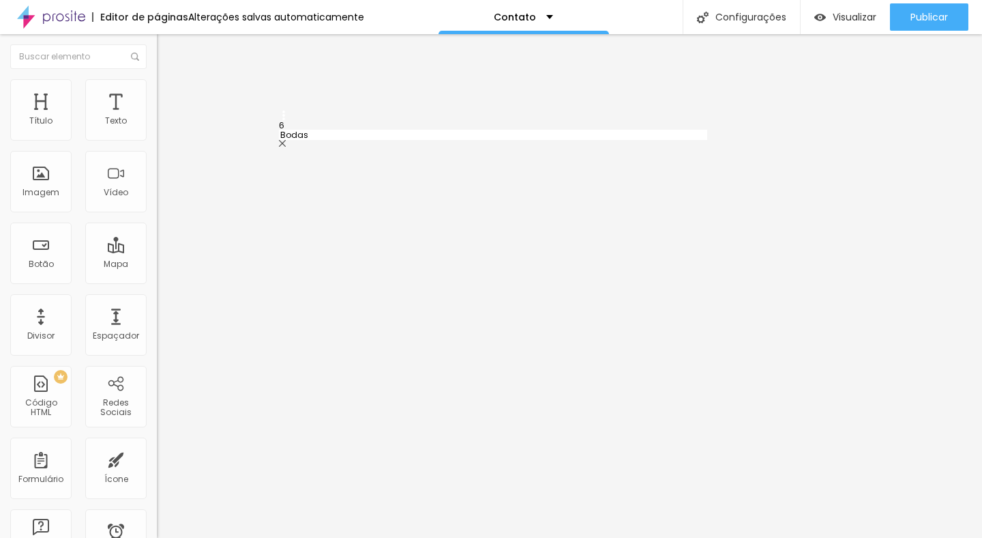
type input "Outros"
drag, startPoint x: 333, startPoint y: 314, endPoint x: 303, endPoint y: 314, distance: 30.0
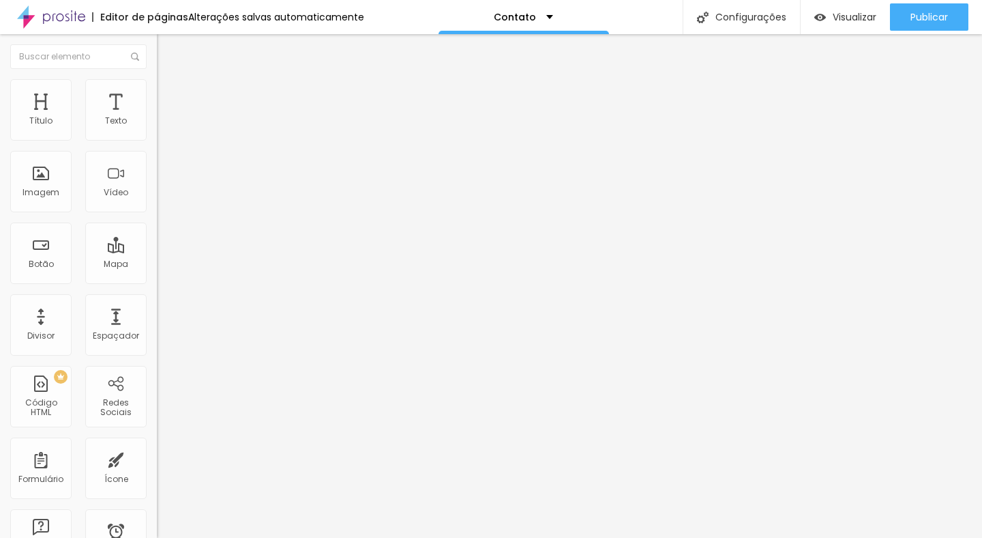
type input "Gravação de Videoclipe"
drag, startPoint x: 286, startPoint y: 310, endPoint x: 285, endPoint y: 275, distance: 35.5
type input "Gravação de Videoclipe"
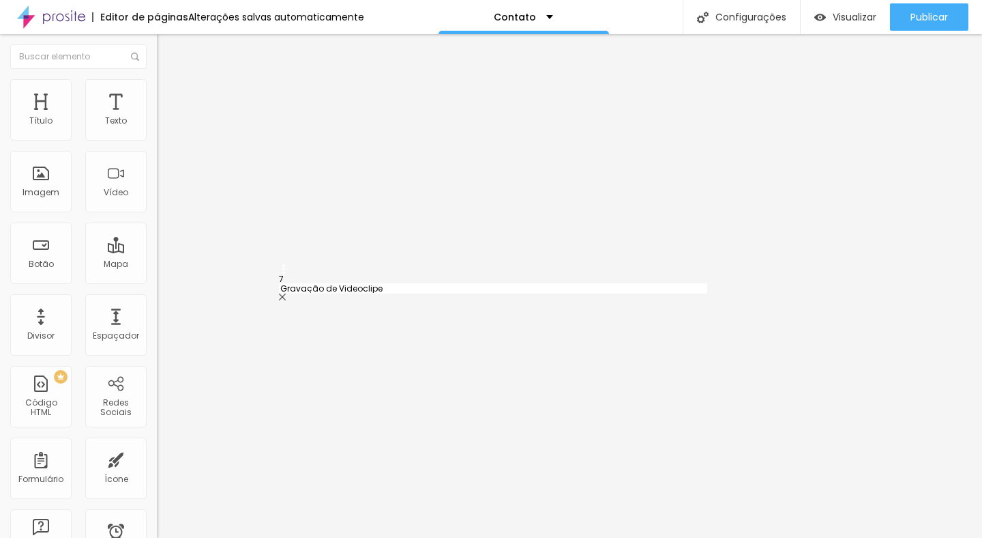
type input "Outros"
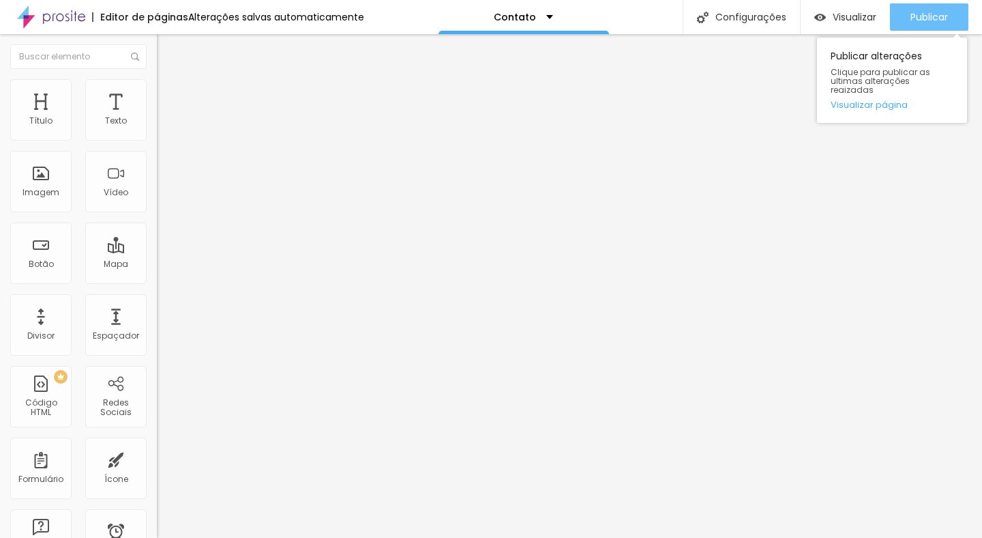
click at [944, 14] on span "Publicar" at bounding box center [930, 17] width 38 height 11
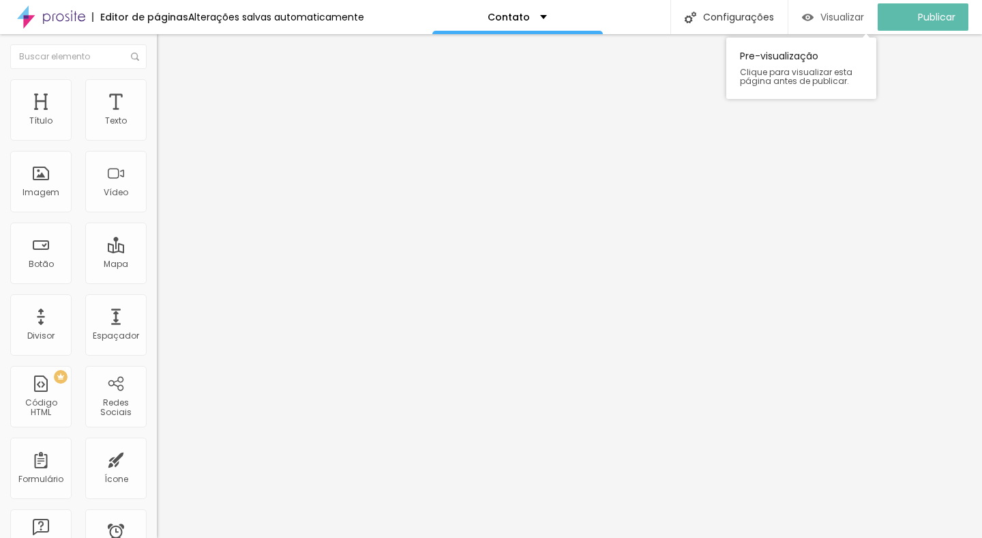
click at [860, 18] on span "Visualizar" at bounding box center [843, 17] width 44 height 11
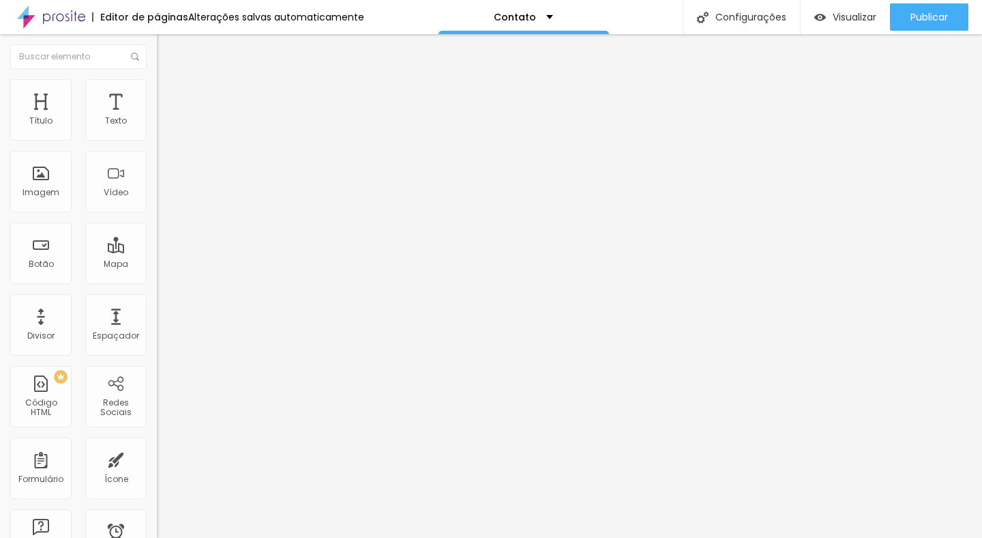
click at [157, 138] on img at bounding box center [161, 142] width 8 height 8
drag, startPoint x: 264, startPoint y: 342, endPoint x: 263, endPoint y: 390, distance: 48.4
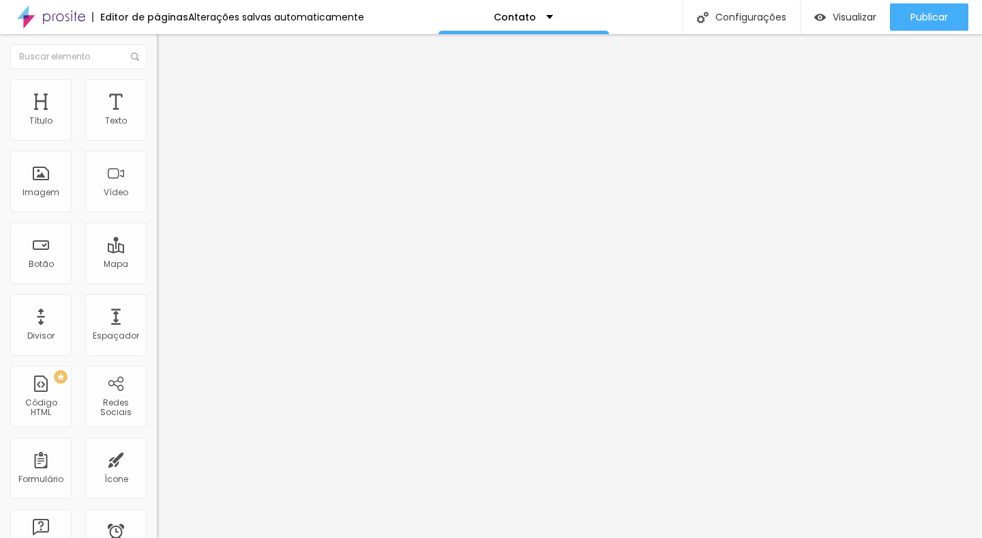
scroll to position [88, 0]
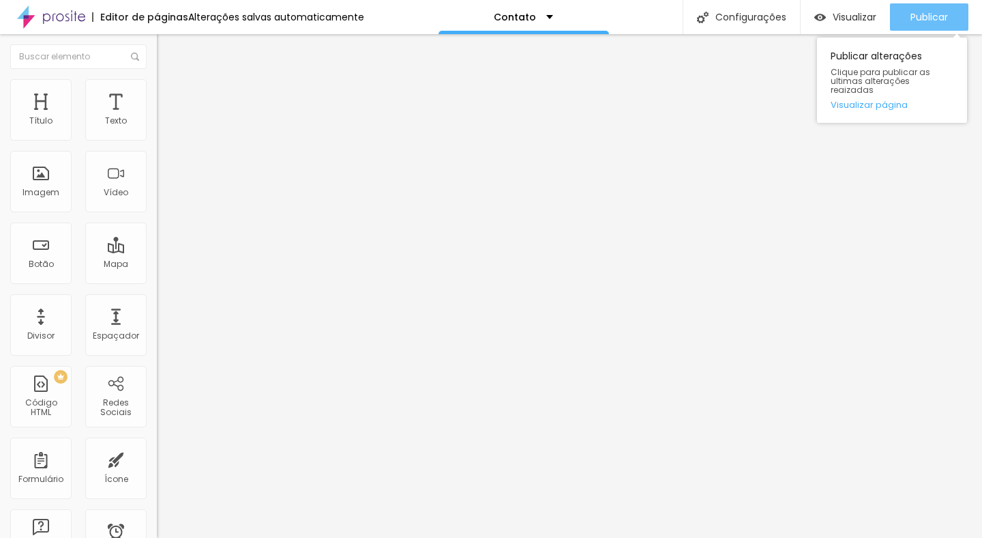
click at [923, 9] on div "Publicar" at bounding box center [930, 16] width 38 height 27
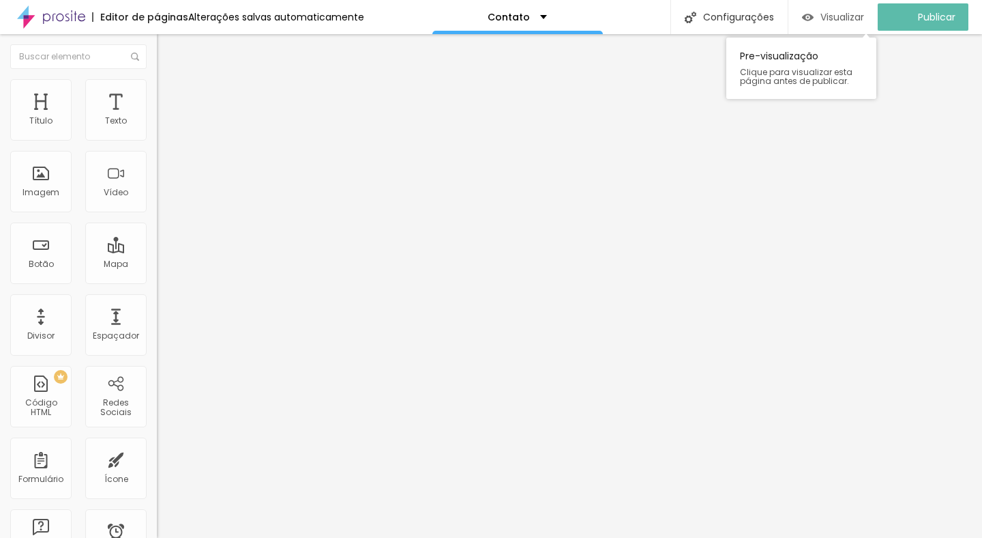
click at [857, 21] on span "Visualizar" at bounding box center [843, 17] width 44 height 11
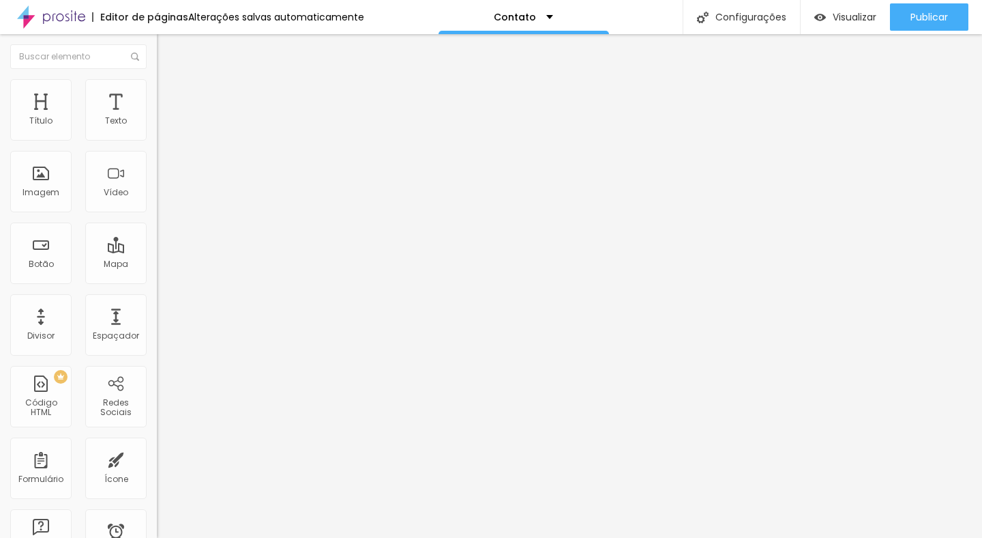
click at [157, 137] on span at bounding box center [161, 143] width 8 height 12
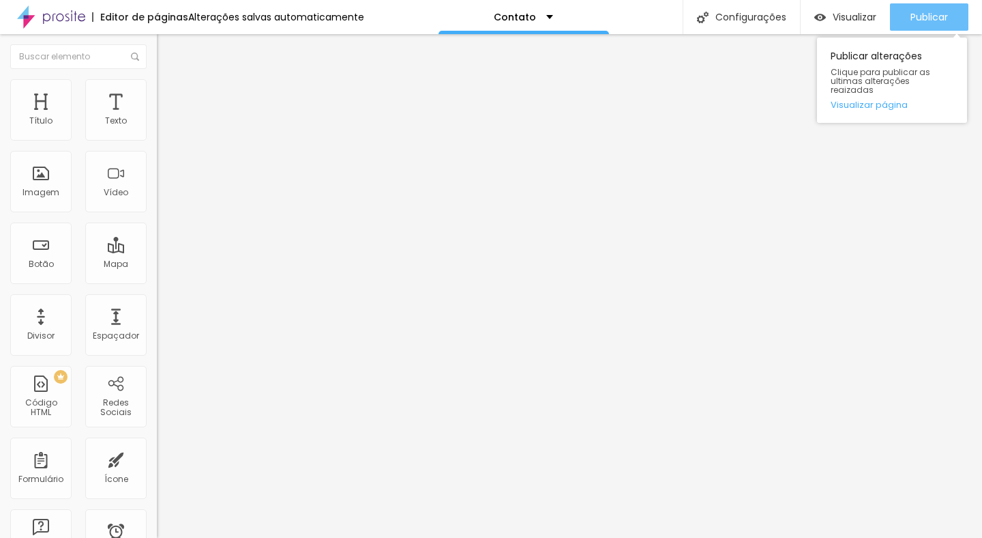
click at [917, 14] on span "Publicar" at bounding box center [930, 17] width 38 height 11
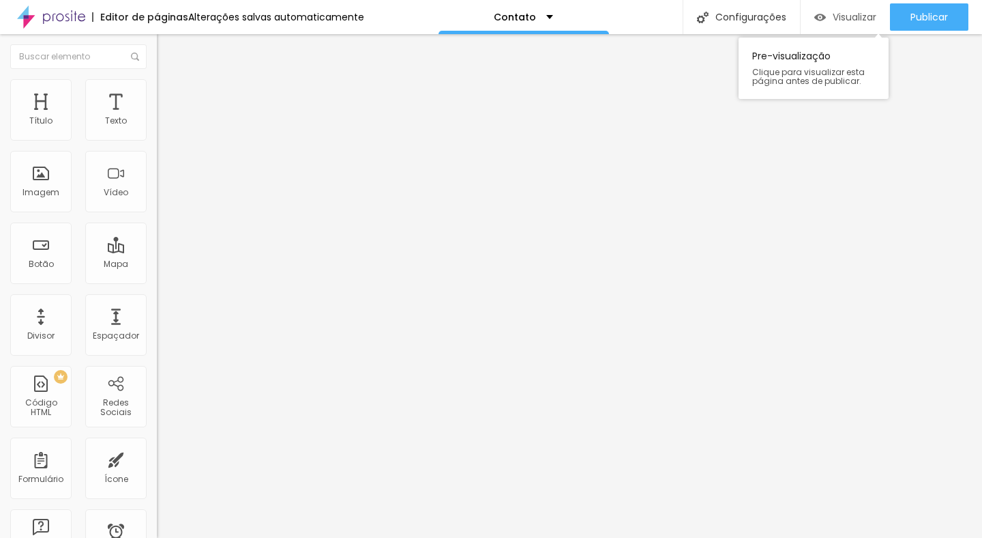
click at [851, 14] on span "Visualizar" at bounding box center [855, 17] width 44 height 11
click at [157, 396] on div "Instagram" at bounding box center [235, 400] width 157 height 8
type input "[URL][DOMAIN_NAME]"
click at [157, 396] on div "Instagram" at bounding box center [235, 400] width 157 height 8
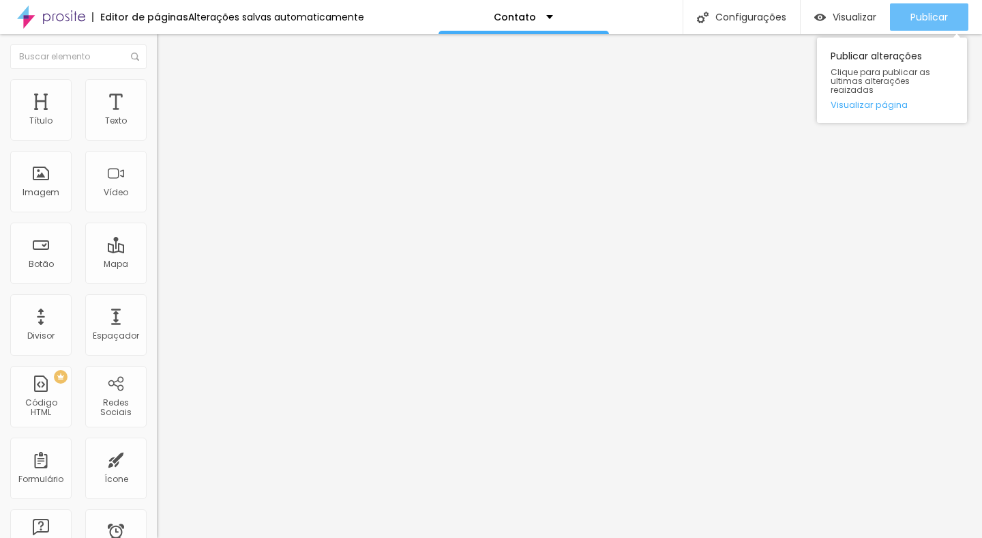
click at [929, 16] on span "Publicar" at bounding box center [930, 17] width 38 height 11
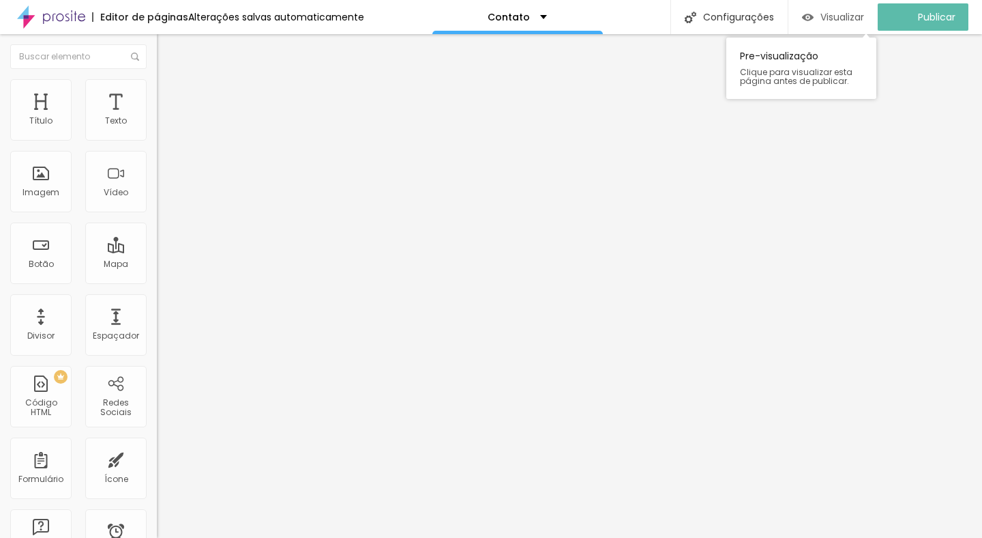
click at [863, 21] on span "Visualizar" at bounding box center [843, 17] width 44 height 11
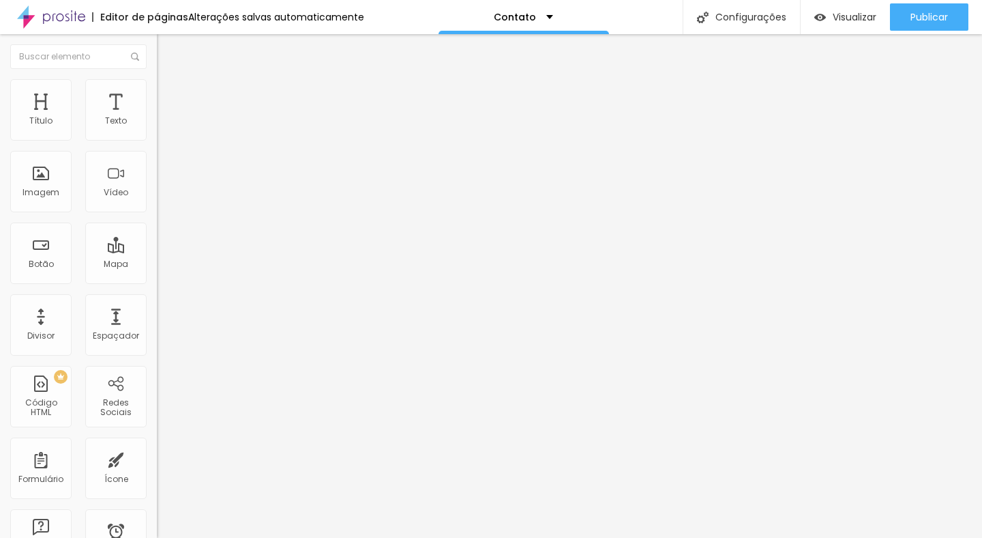
type input "[URL][DOMAIN_NAME]"
click at [157, 398] on div "Editar Redes Sociais Conteúdo Estilo Avançado TikTok Rede social TikTok Endereç…" at bounding box center [235, 286] width 157 height 504
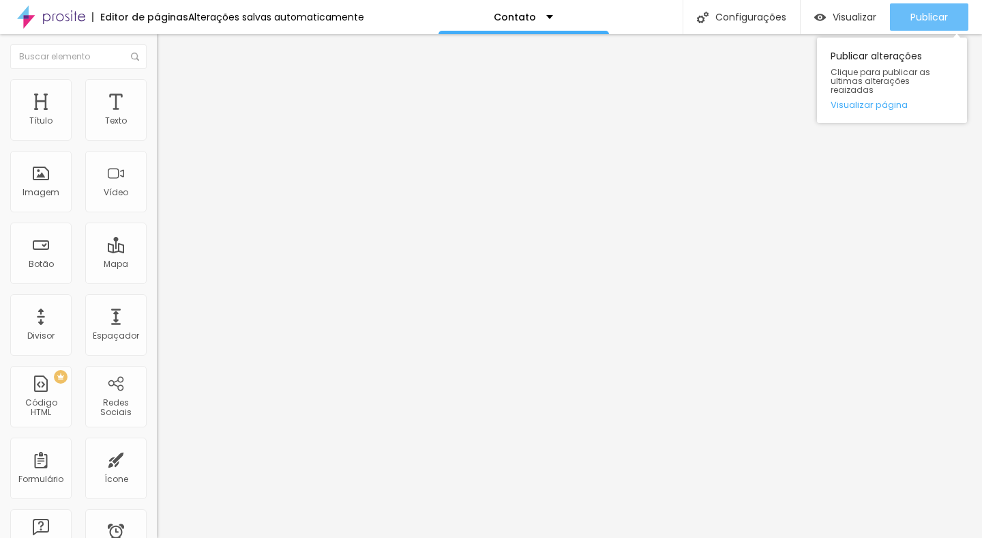
click at [920, 12] on span "Publicar" at bounding box center [930, 17] width 38 height 11
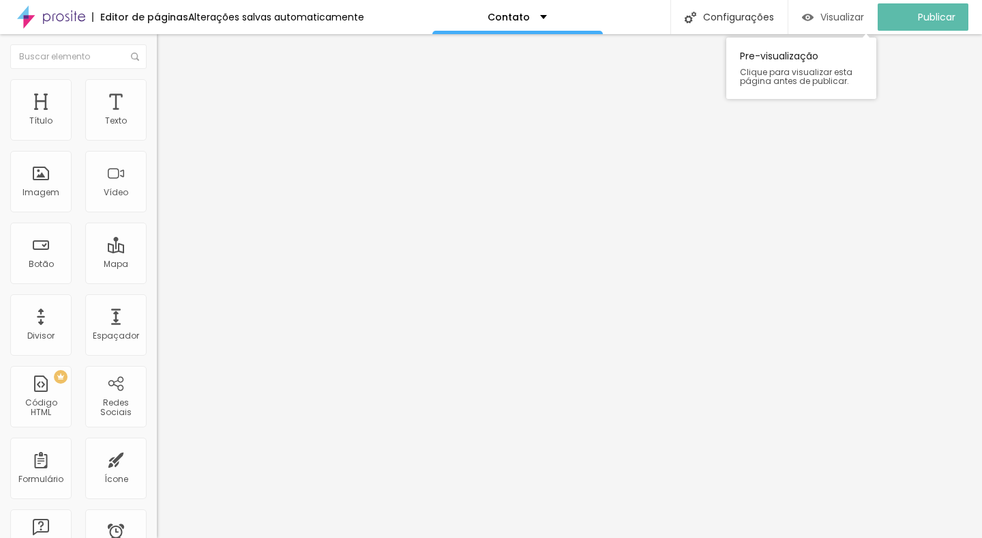
click at [849, 20] on span "Visualizar" at bounding box center [843, 17] width 44 height 11
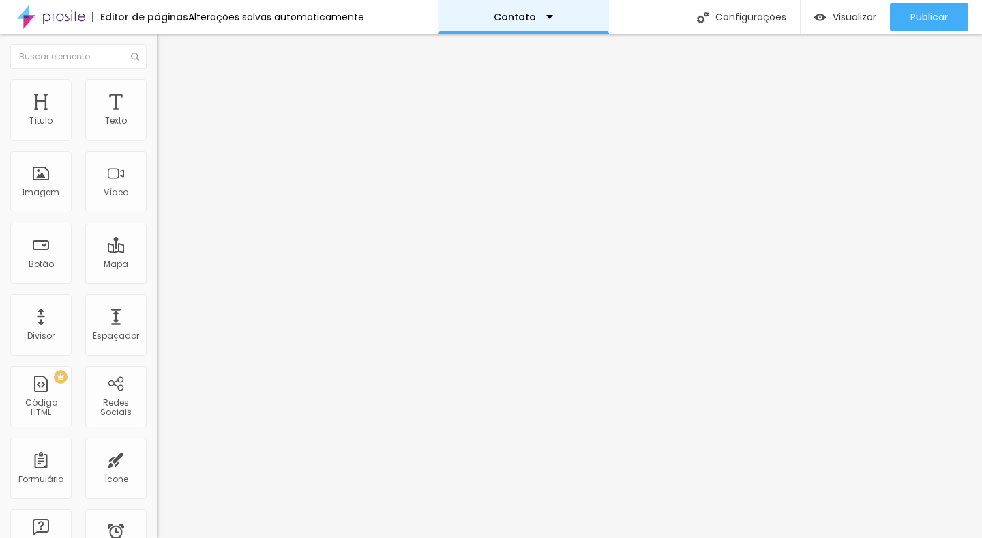
click at [543, 18] on div "Contato" at bounding box center [523, 17] width 59 height 10
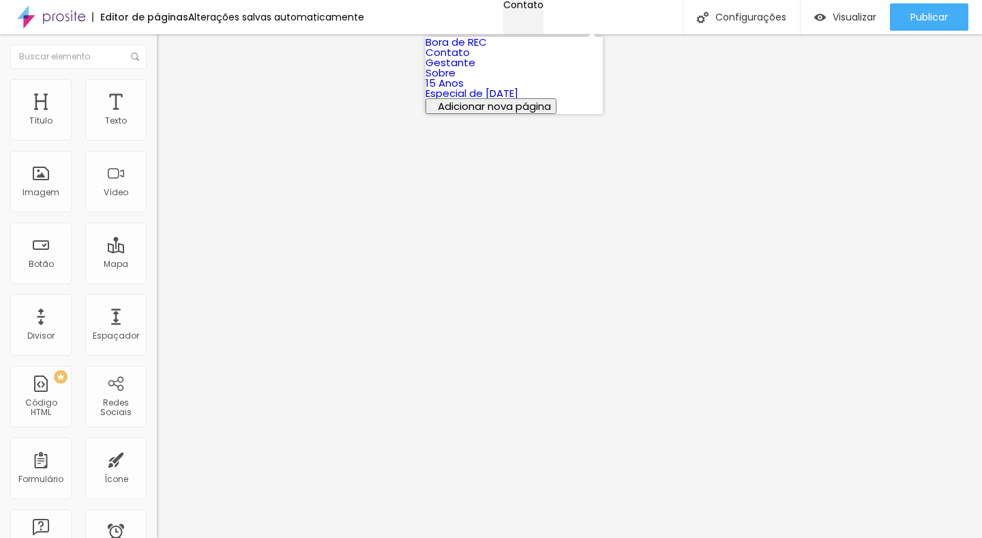
click at [543, 10] on div "Contato" at bounding box center [524, 5] width 40 height 10
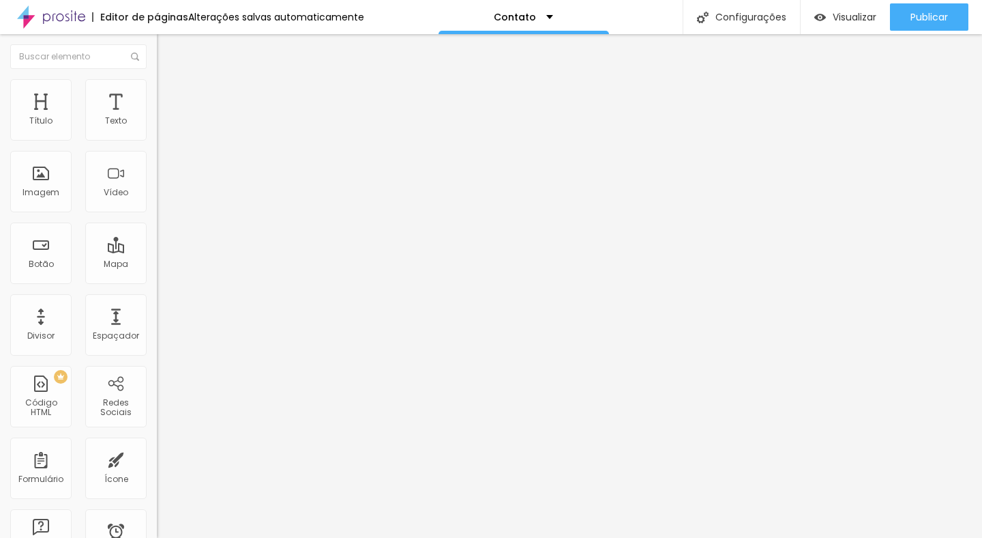
click at [157, 124] on span "Encaixotado" at bounding box center [183, 119] width 53 height 12
click at [157, 145] on span "Completo" at bounding box center [178, 140] width 42 height 12
click at [157, 132] on span "Encaixotado" at bounding box center [183, 127] width 53 height 12
click at [157, 145] on span "Completo" at bounding box center [178, 140] width 42 height 12
click at [157, 132] on span "Encaixotado" at bounding box center [183, 127] width 53 height 12
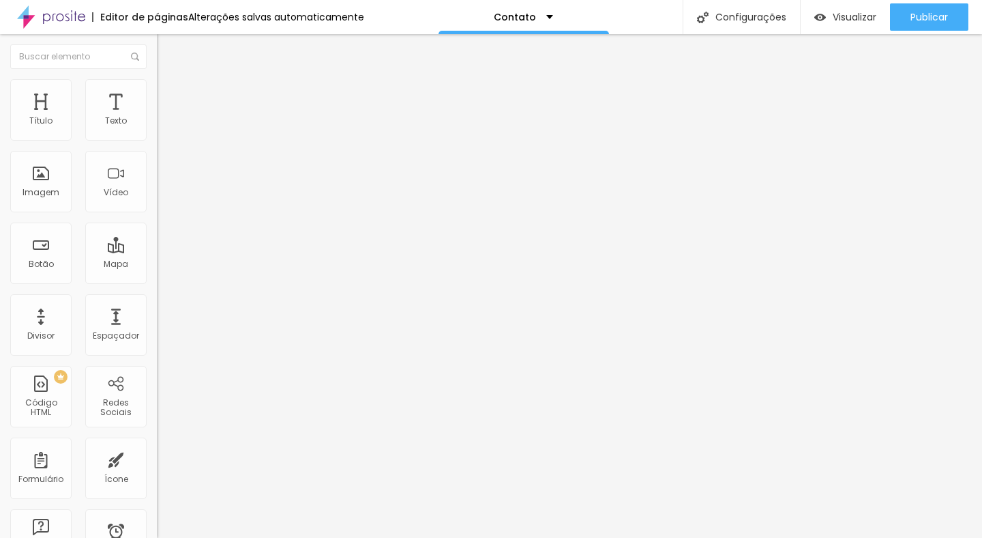
click at [169, 92] on span "Estilo" at bounding box center [179, 89] width 21 height 12
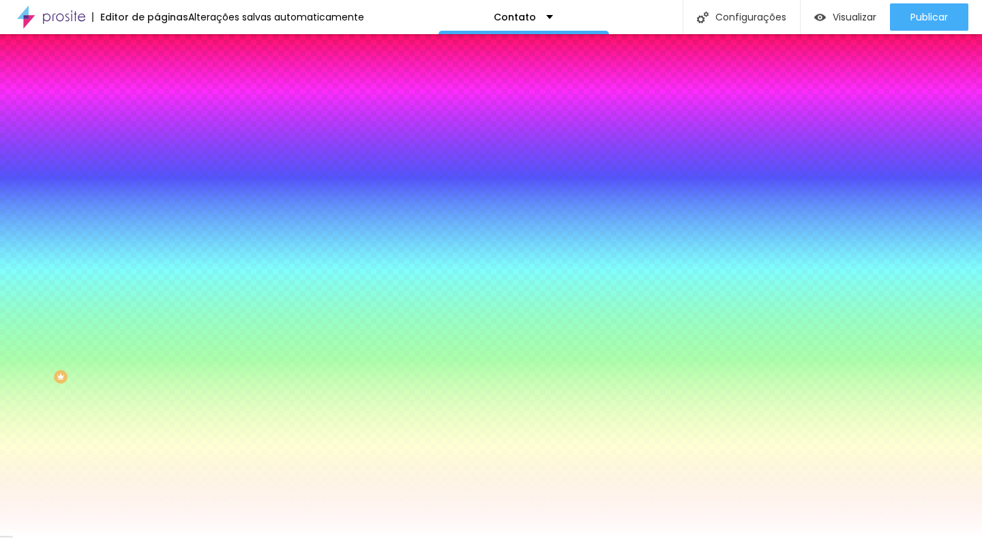
click at [169, 99] on span "Avançado" at bounding box center [191, 102] width 45 height 12
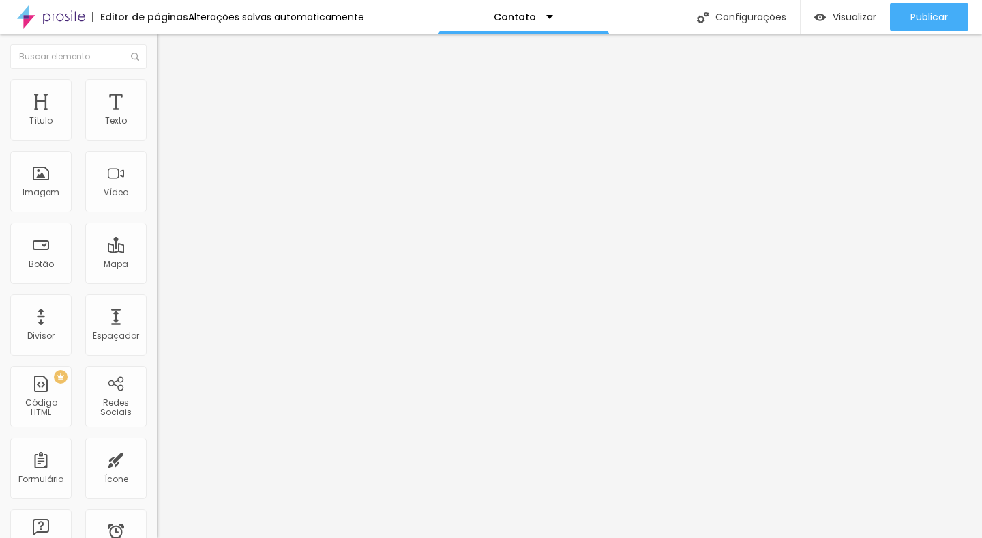
click at [169, 94] on span "Estilo" at bounding box center [179, 89] width 21 height 12
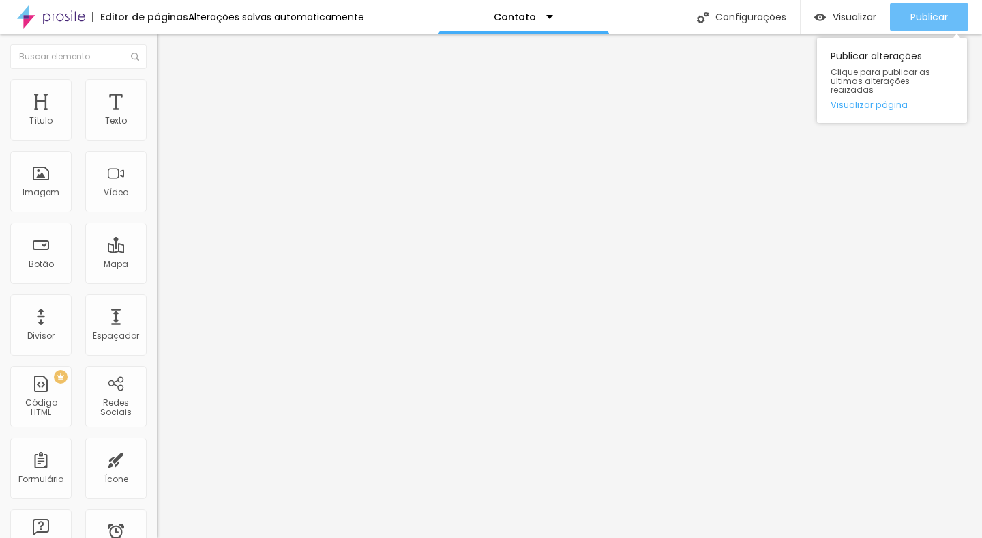
click at [946, 9] on div "Publicar" at bounding box center [930, 16] width 38 height 27
